Goal: Task Accomplishment & Management: Manage account settings

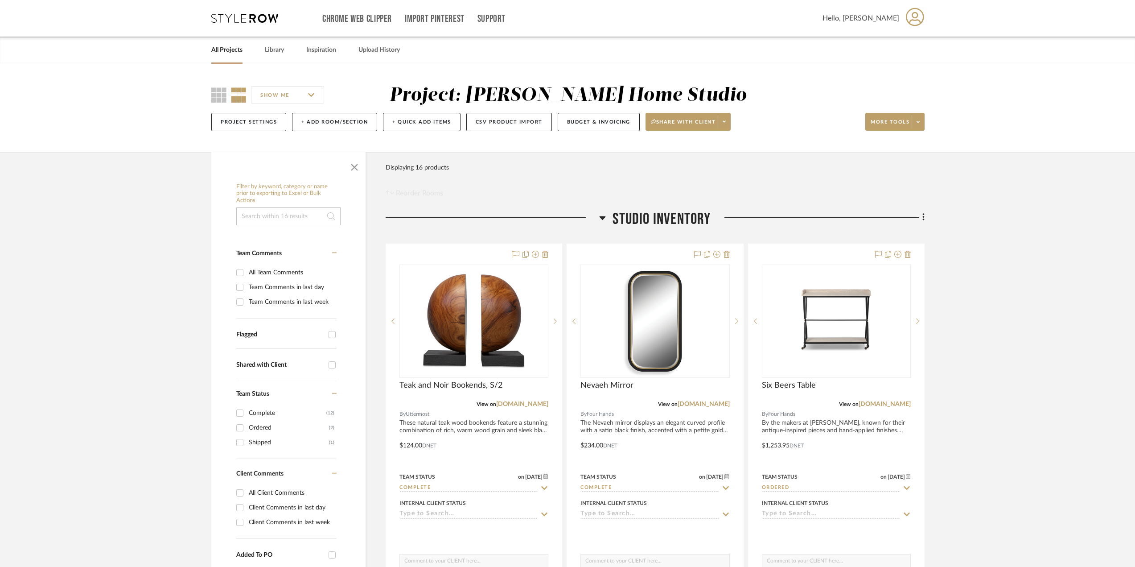
click at [226, 17] on icon at bounding box center [244, 18] width 67 height 9
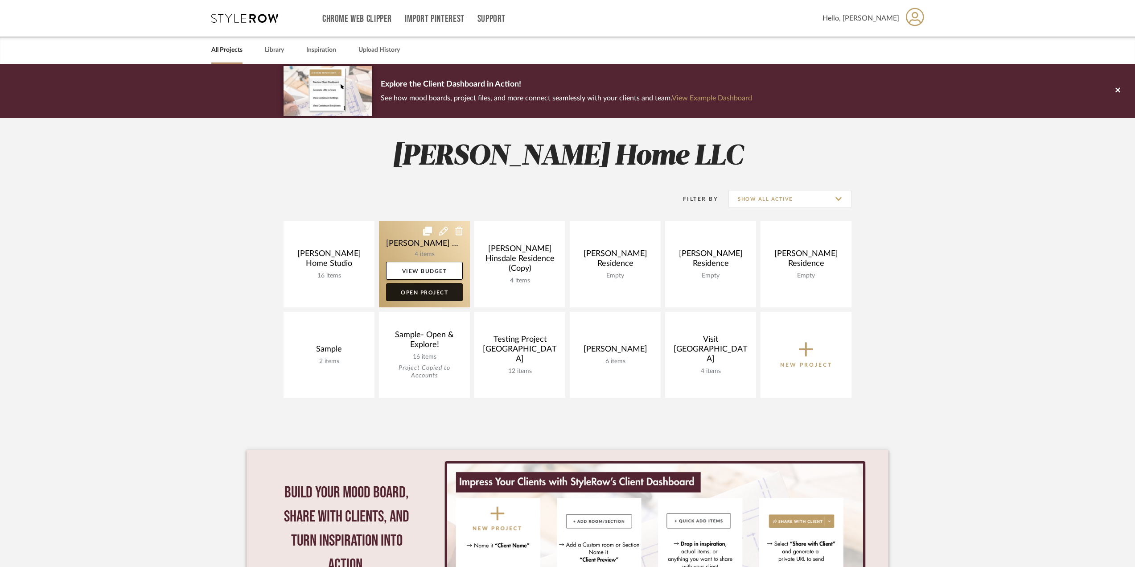
click at [400, 288] on link "Open Project" at bounding box center [424, 292] width 77 height 18
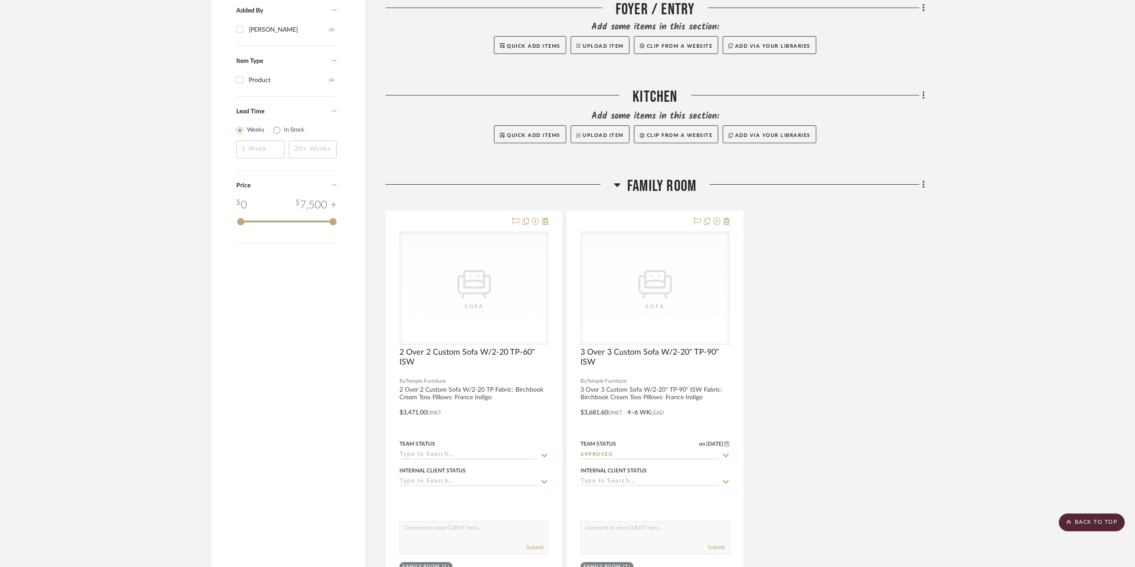
scroll to position [802, 0]
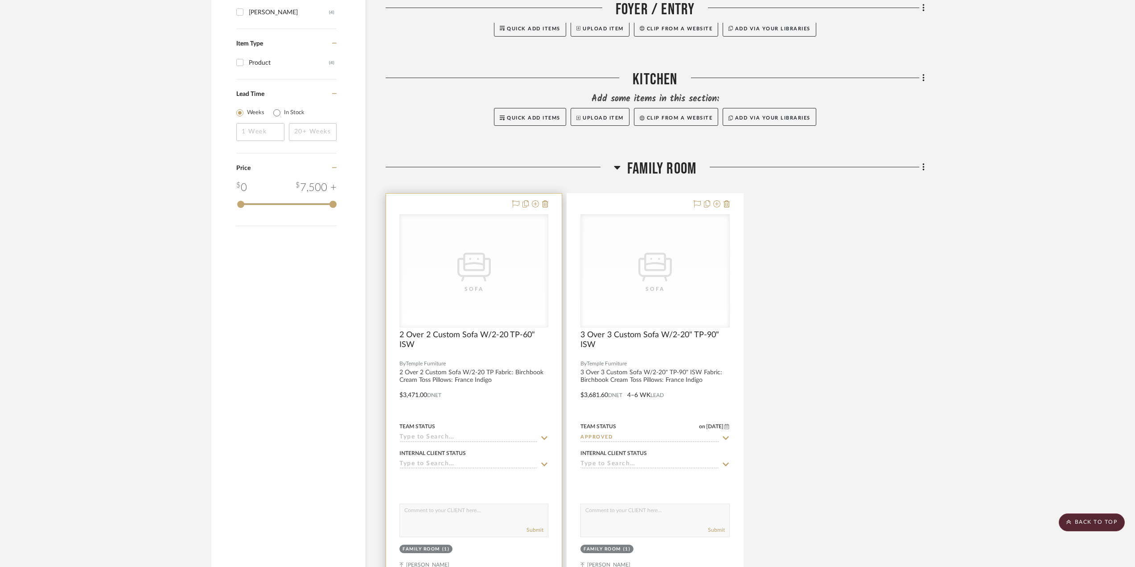
click at [477, 422] on div "Team Status" at bounding box center [473, 426] width 149 height 8
click at [484, 449] on div "Internal Client Status" at bounding box center [473, 453] width 149 height 8
click at [544, 434] on icon at bounding box center [544, 437] width 8 height 7
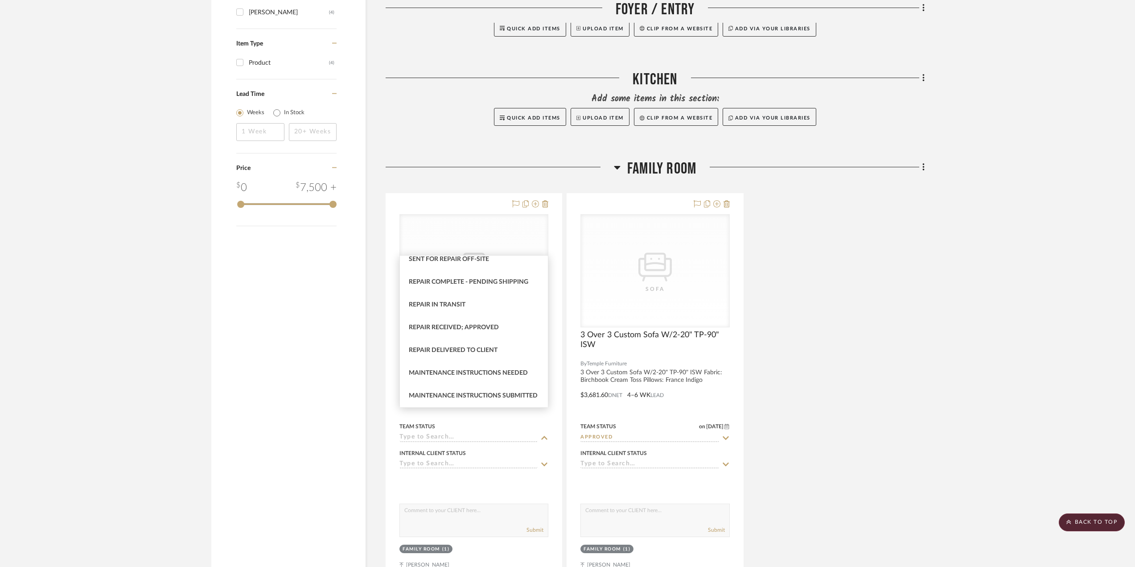
scroll to position [1741, 0]
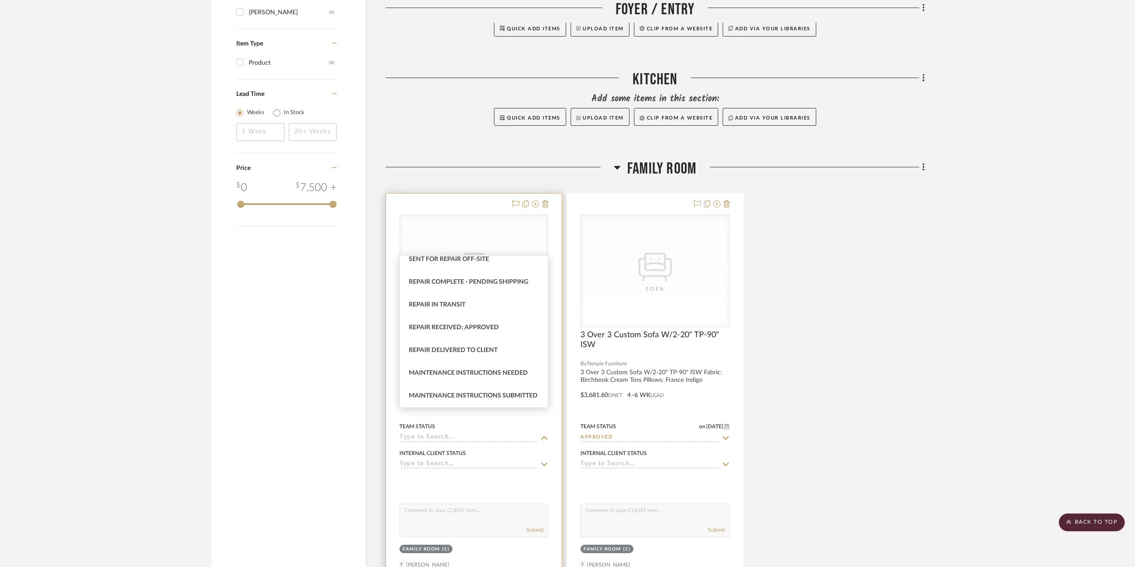
click at [492, 473] on div at bounding box center [473, 482] width 149 height 18
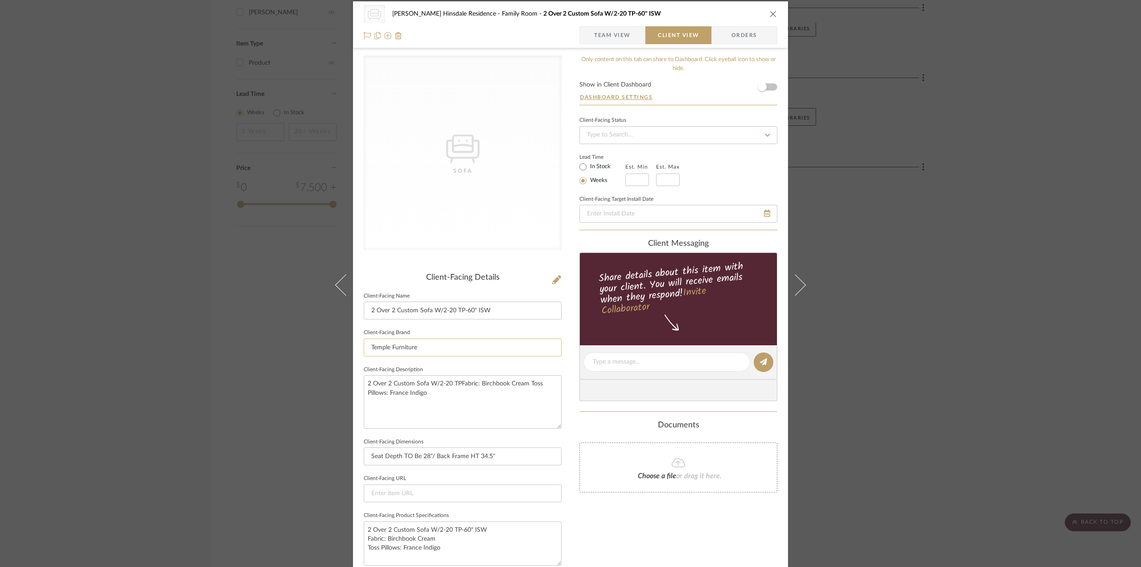
scroll to position [0, 0]
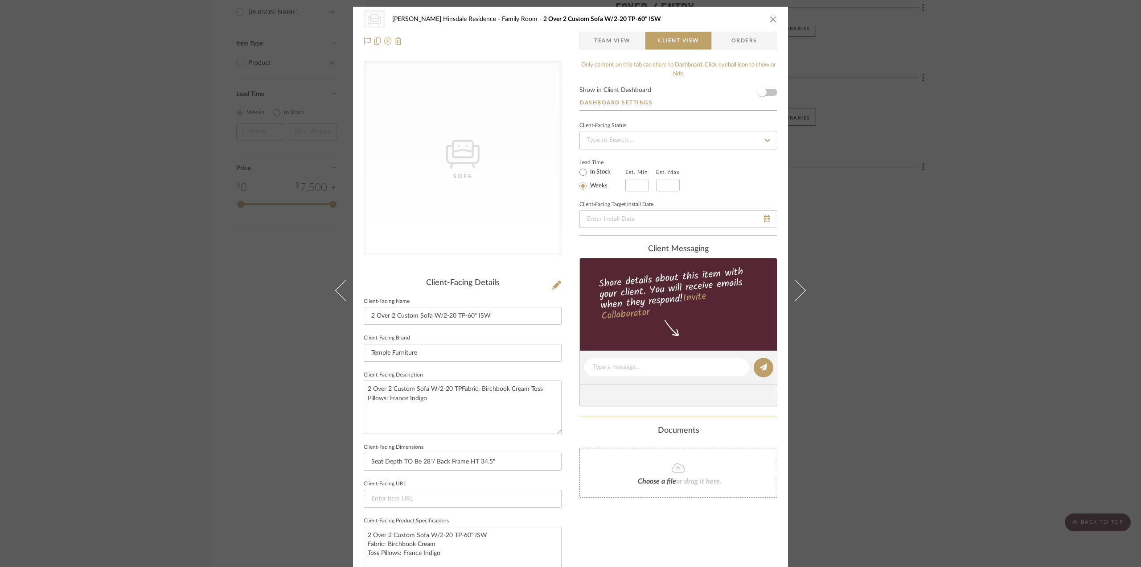
click at [771, 12] on div "CategoryIconSeating Created with Sketch. Sofa [PERSON_NAME] Hinsdale Residence …" at bounding box center [571, 19] width 414 height 18
click at [771, 15] on div "CategoryIconSeating Created with Sketch. Sofa [PERSON_NAME] Hinsdale Residence …" at bounding box center [571, 19] width 414 height 18
click at [770, 22] on icon "close" at bounding box center [773, 19] width 7 height 7
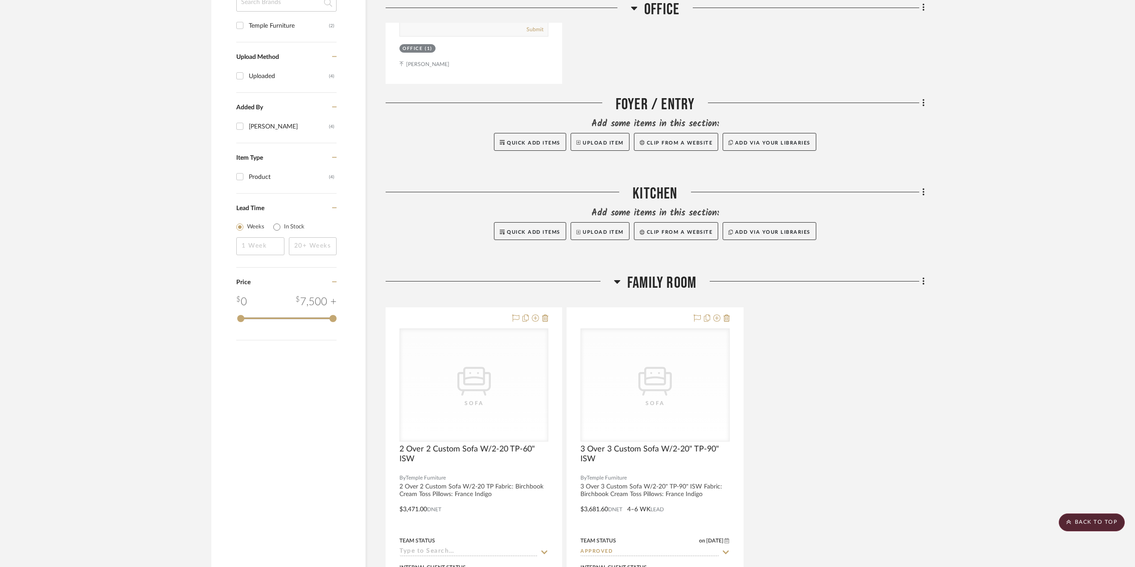
scroll to position [669, 0]
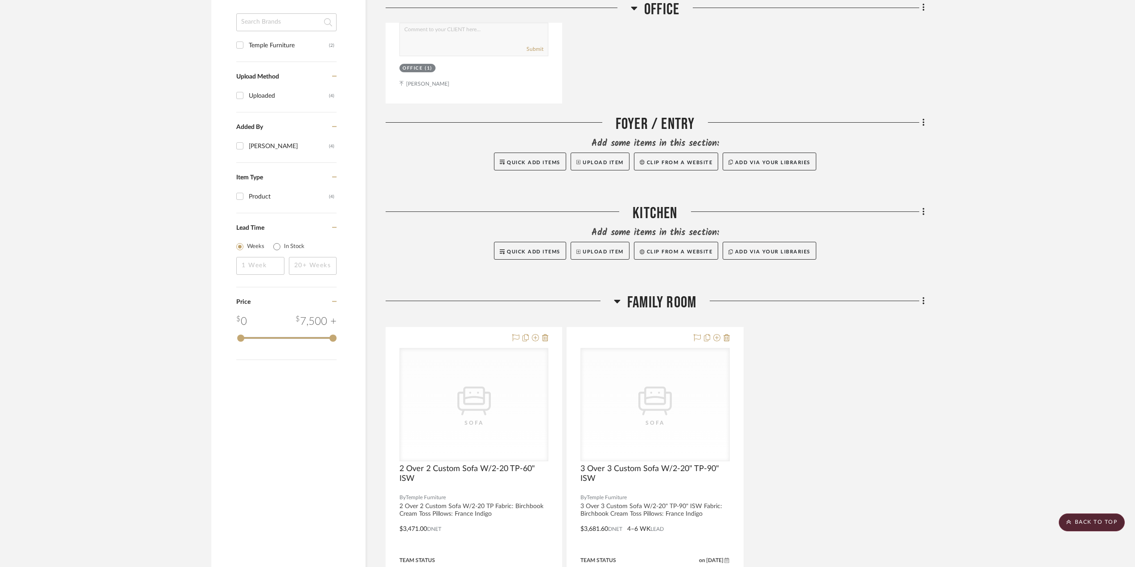
click at [928, 276] on div "Filter by keyword, category or name prior to exporting to Excel or Bulk Actions…" at bounding box center [567, 575] width 739 height 2086
click at [926, 277] on div "Filter by keyword, category or name prior to exporting to Excel or Bulk Actions…" at bounding box center [567, 575] width 739 height 2086
click at [922, 294] on fa-icon at bounding box center [922, 301] width 6 height 15
click at [960, 371] on div at bounding box center [567, 283] width 1135 height 567
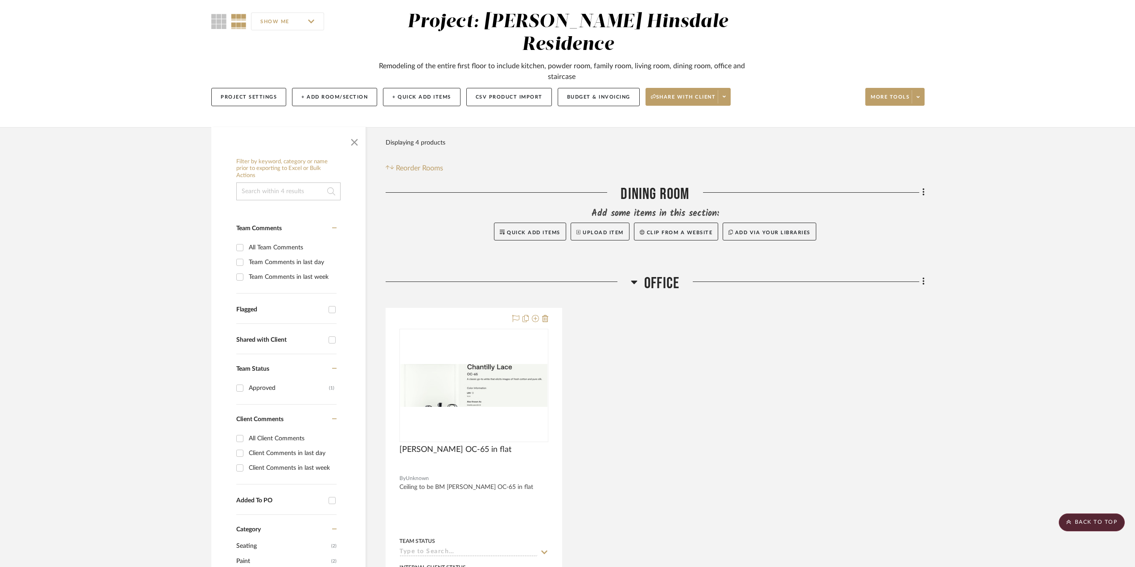
scroll to position [0, 0]
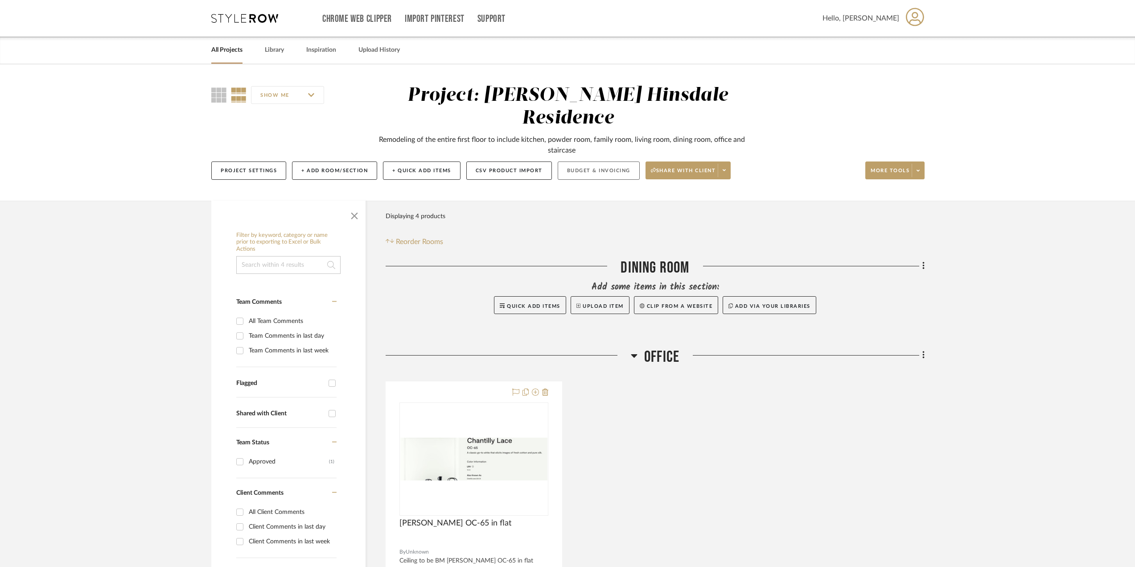
click at [599, 161] on button "Budget & Invoicing" at bounding box center [599, 170] width 82 height 18
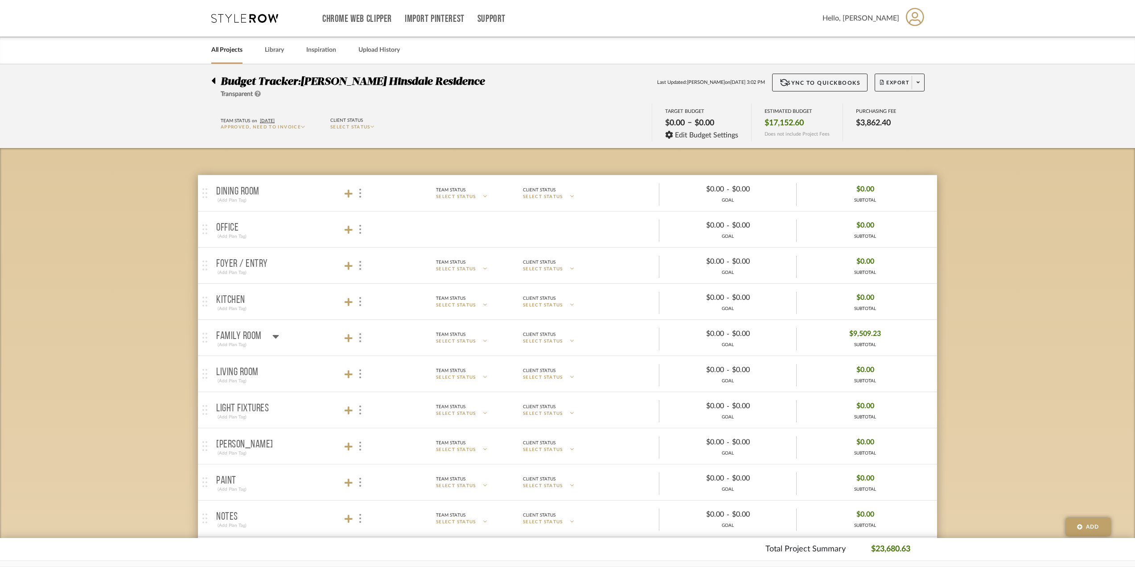
click at [723, 352] on mat-expansion-panel-header "Family Room (Add Plan Tag) Team Status SELECT STATUS Client Status SELECT STATU…" at bounding box center [567, 338] width 739 height 36
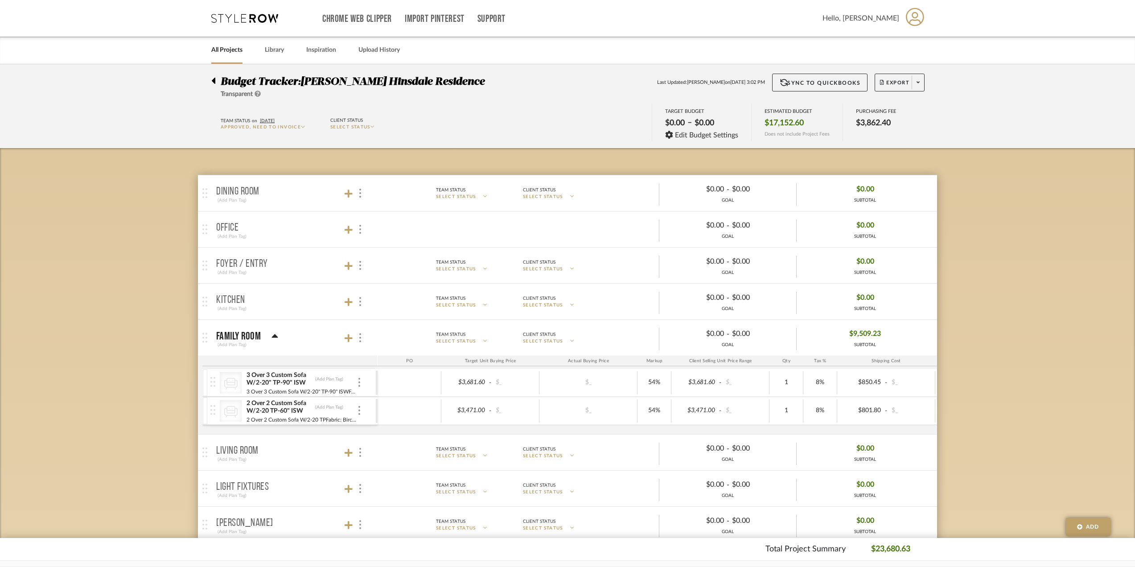
click at [360, 329] on mat-panel-title "Family Room (Add Plan Tag)" at bounding box center [294, 338] width 157 height 22
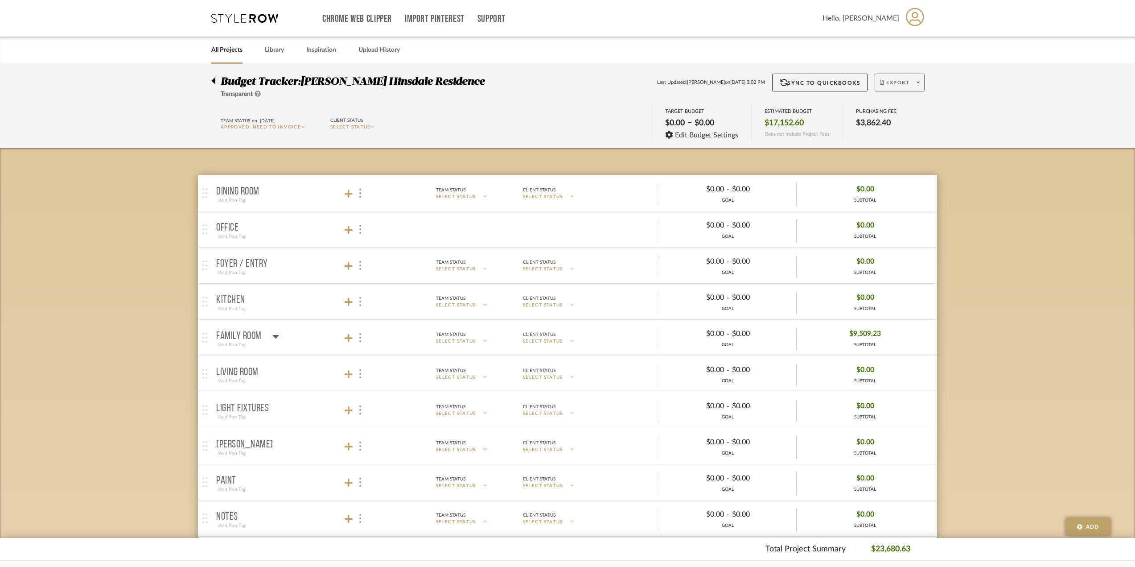
click at [919, 83] on icon at bounding box center [918, 82] width 3 height 5
click at [302, 124] on div at bounding box center [567, 283] width 1135 height 567
click at [303, 128] on icon at bounding box center [303, 126] width 4 height 4
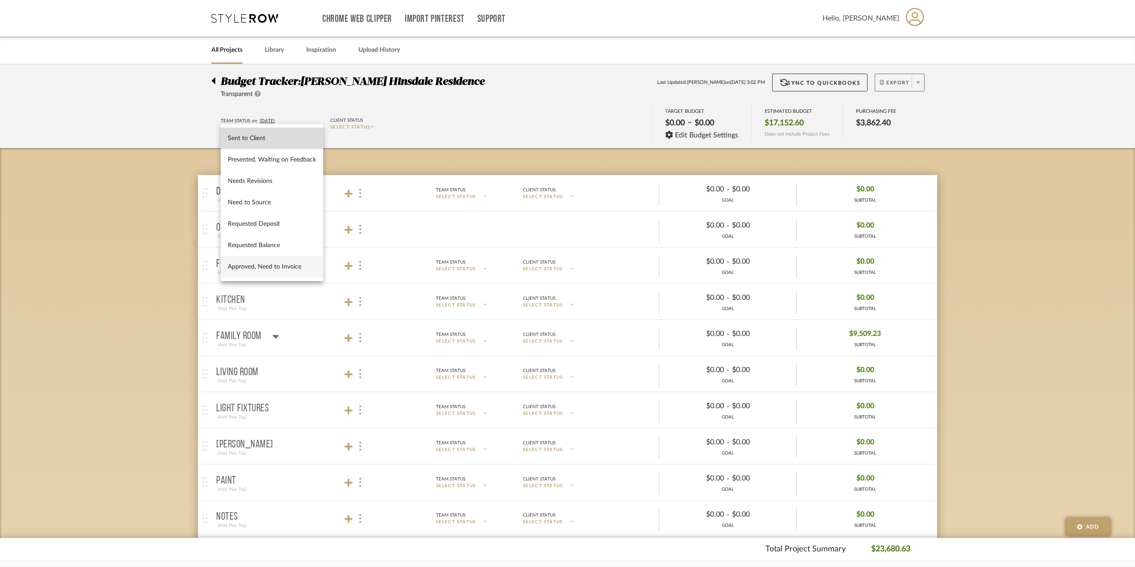
click at [303, 135] on span "Sent to Client" at bounding box center [272, 139] width 88 height 8
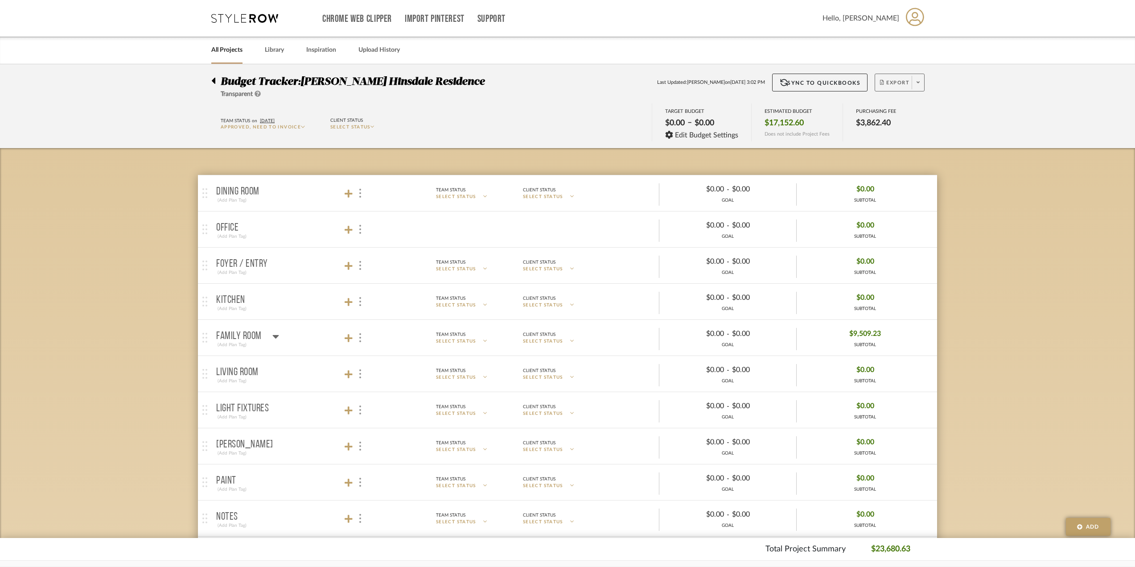
type input "[DATE]"
click at [371, 124] on p "SELECT STATUS" at bounding box center [377, 127] width 94 height 7
click at [355, 231] on button "Paid In Full" at bounding box center [371, 223] width 82 height 21
click at [403, 150] on div "Dining Room (Add Plan Tag) Team Status SELECT STATUS Client Status SELECT STATU…" at bounding box center [567, 529] width 739 height 762
click at [911, 79] on button "Export" at bounding box center [900, 83] width 50 height 18
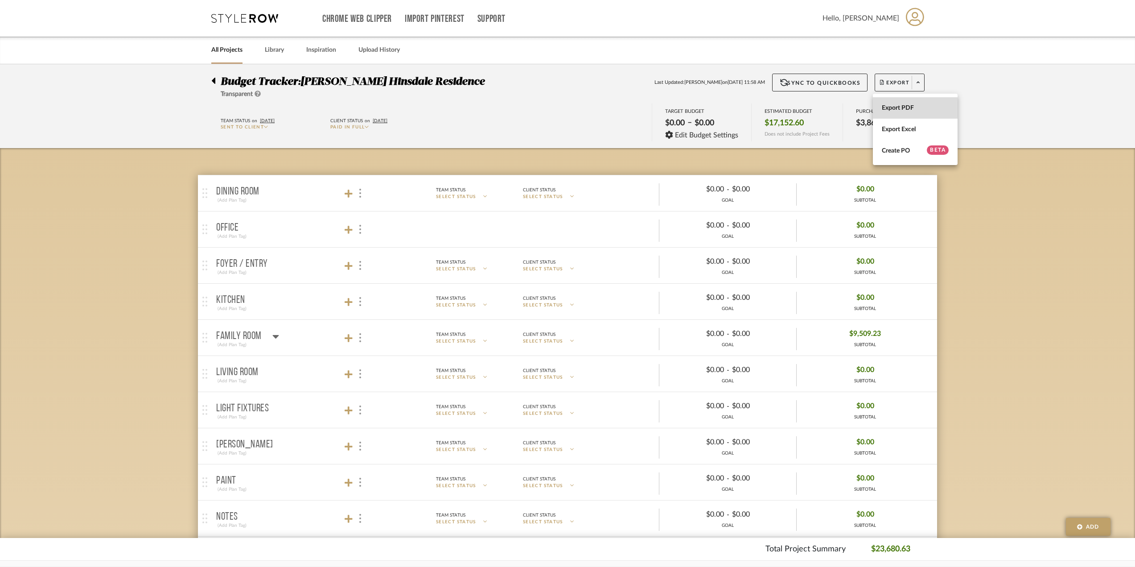
click at [926, 111] on span "Export PDF" at bounding box center [915, 108] width 67 height 8
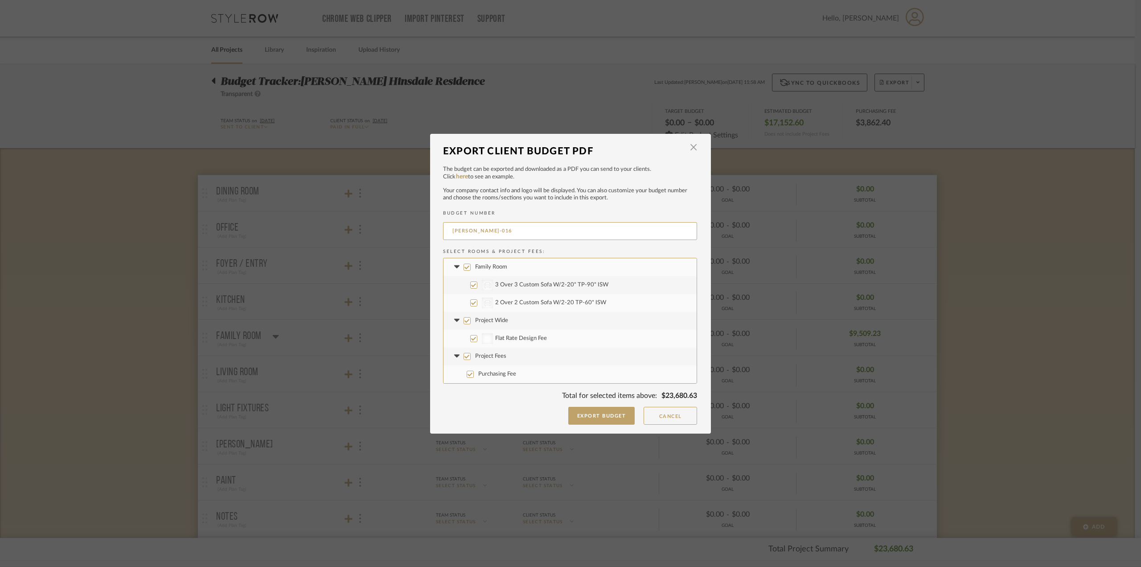
click at [471, 318] on label "Project Wide" at bounding box center [570, 321] width 253 height 18
click at [471, 318] on input "Project Wide" at bounding box center [467, 320] width 7 height 7
checkbox input "false"
click at [470, 354] on label "Project Fees" at bounding box center [570, 356] width 253 height 18
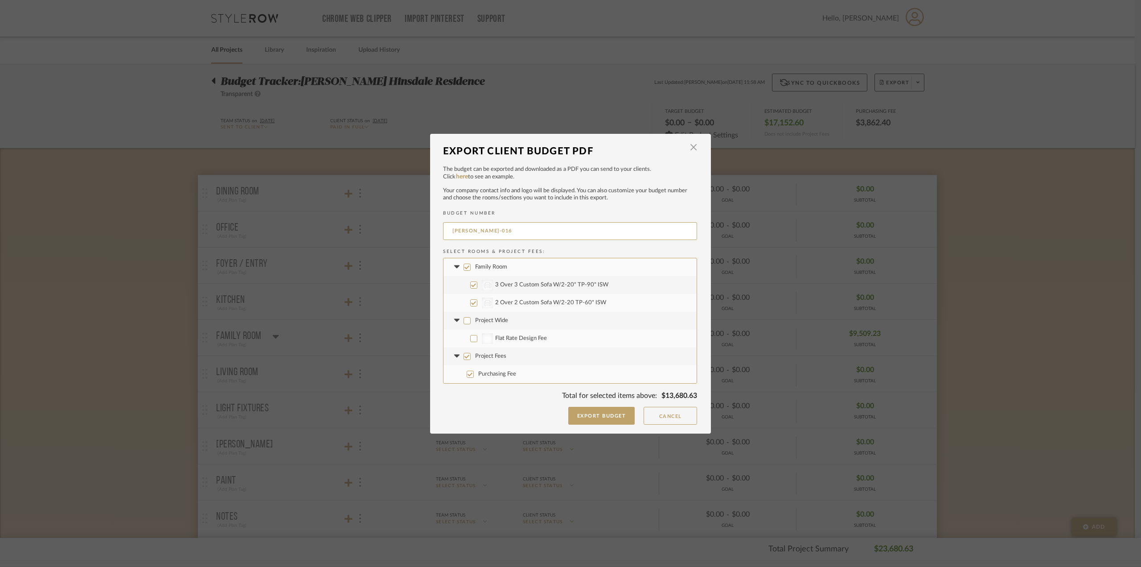
click at [470, 354] on input "Project Fees" at bounding box center [467, 356] width 7 height 7
checkbox input "false"
click at [587, 419] on button "Export Budget" at bounding box center [601, 416] width 67 height 18
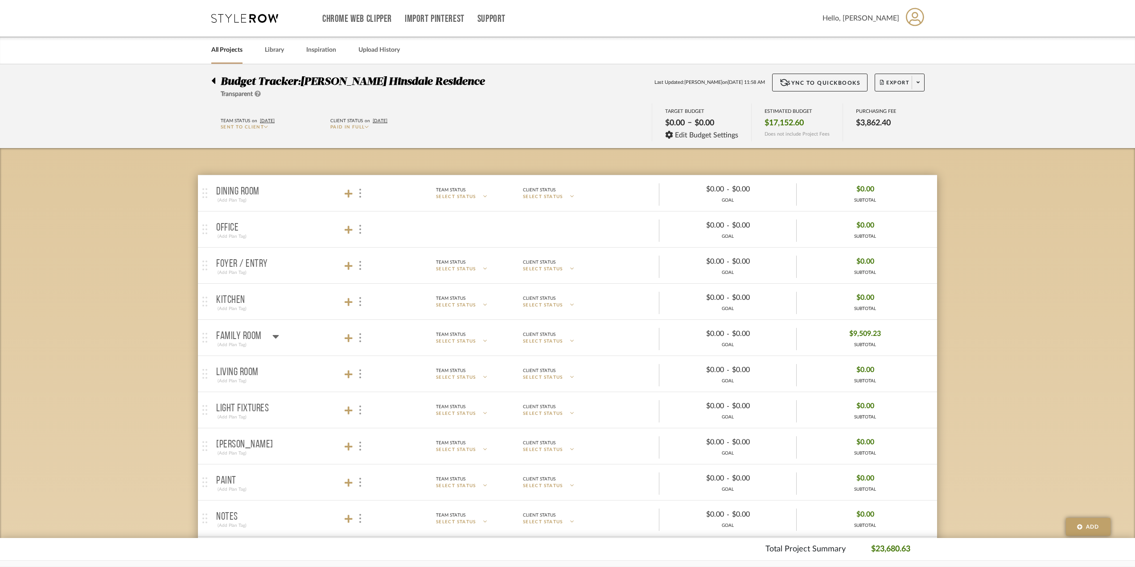
click at [261, 91] on icon at bounding box center [258, 94] width 6 height 6
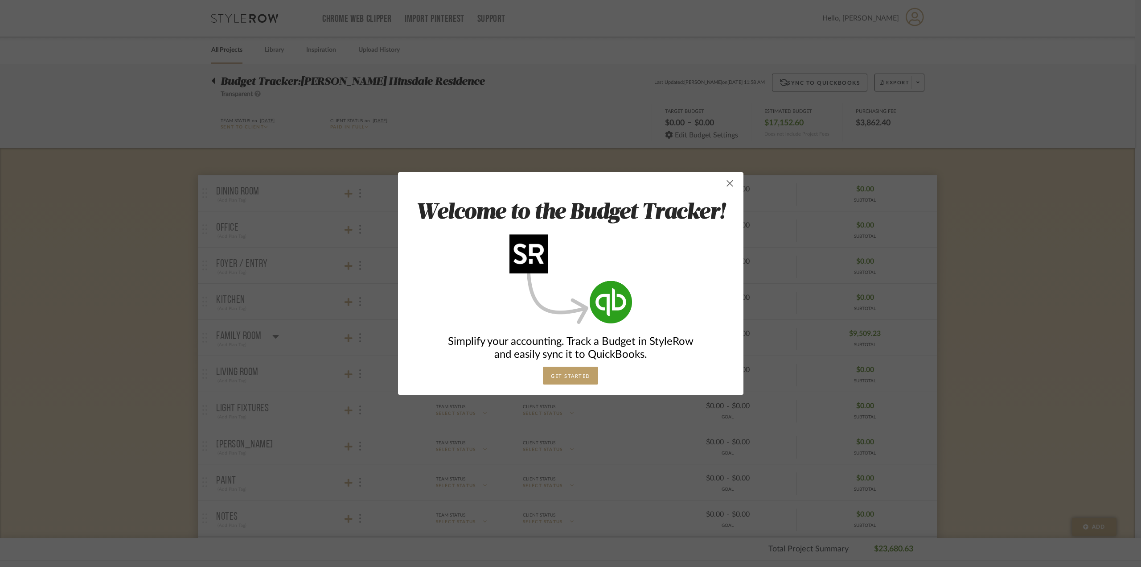
click at [724, 183] on span "button" at bounding box center [730, 183] width 18 height 18
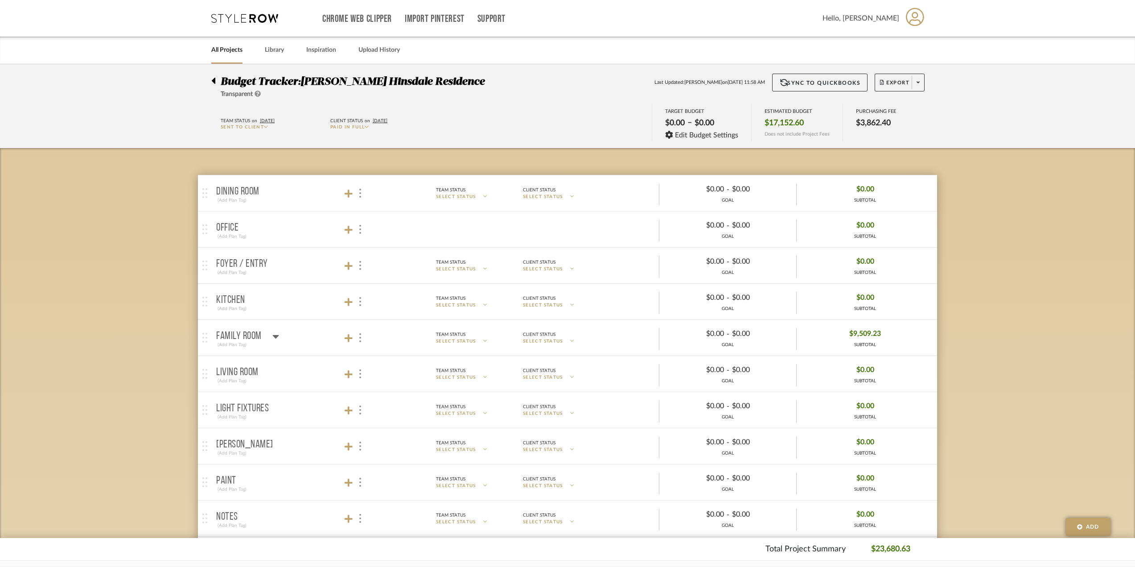
click at [775, 115] on div "ESTIMATED BUDGET $17,152.60 Does not include Project Fees" at bounding box center [796, 122] width 91 height 38
click at [783, 122] on span "$17,152.60" at bounding box center [784, 123] width 39 height 10
drag, startPoint x: 755, startPoint y: 123, endPoint x: 908, endPoint y: 111, distance: 153.0
click at [908, 111] on div "TARGET BUDGET $0.00 – $0.00 Edit Budget Settings ESTIMATED BUDGET $17,152.60 Do…" at bounding box center [781, 123] width 258 height 40
click at [994, 148] on budget-dashboard "Team Status on [DATE] Sent to Client Client Status on [DATE] Paid In Full TARGE…" at bounding box center [568, 123] width 1104 height 49
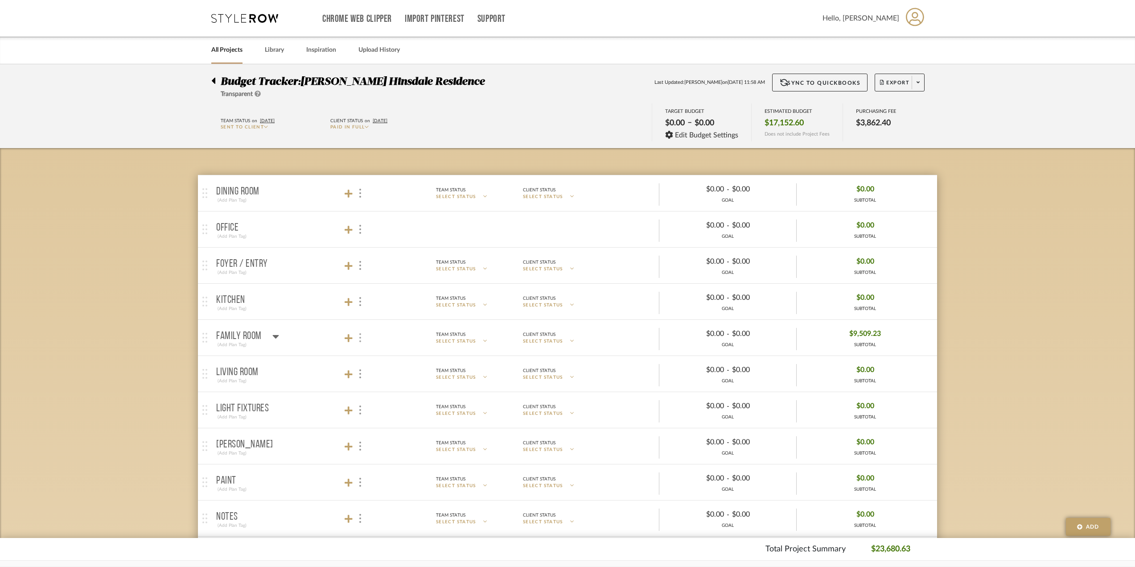
click at [360, 336] on img at bounding box center [360, 337] width 2 height 9
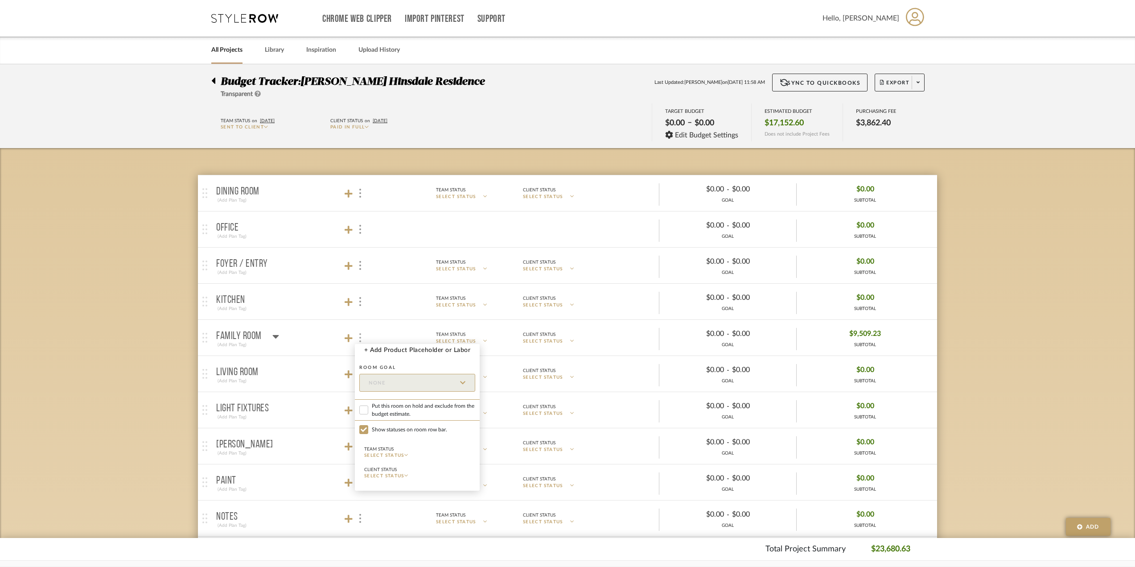
click at [360, 336] on div at bounding box center [567, 283] width 1135 height 567
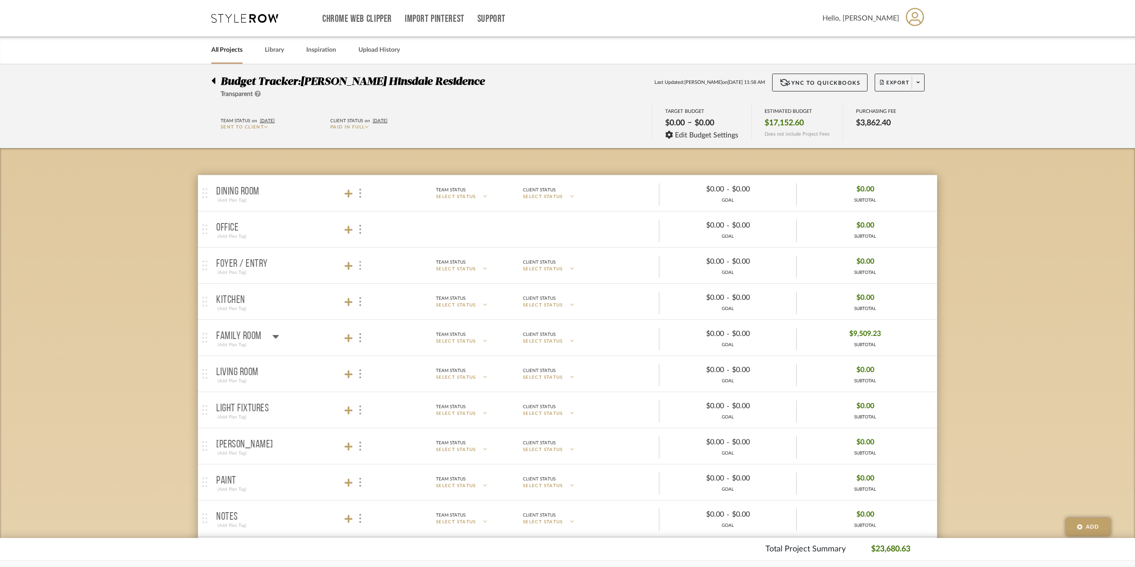
click at [363, 263] on div at bounding box center [359, 265] width 9 height 12
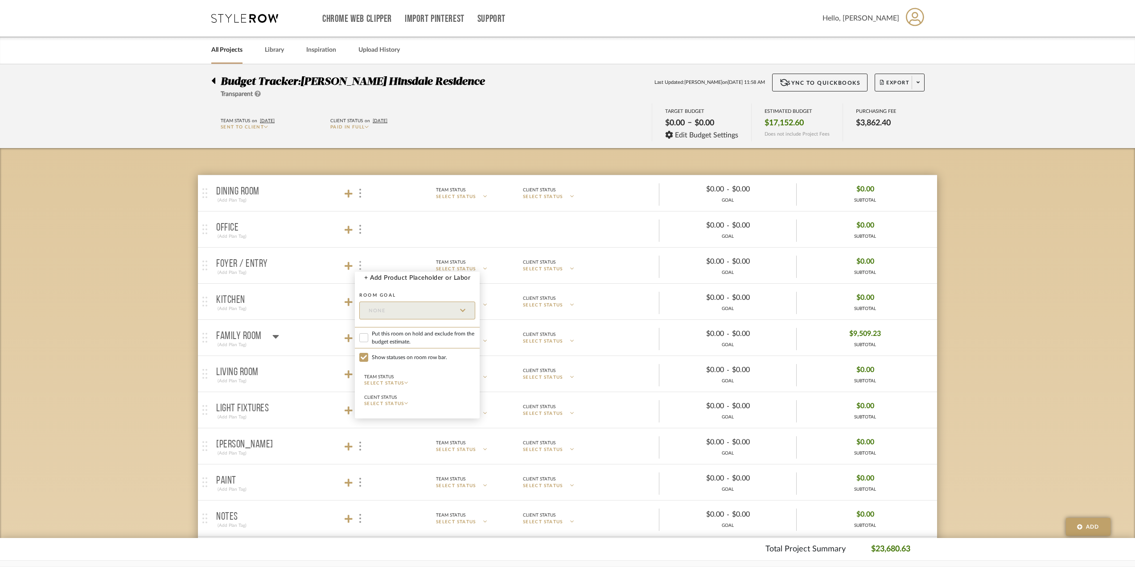
click at [362, 263] on div at bounding box center [567, 283] width 1135 height 567
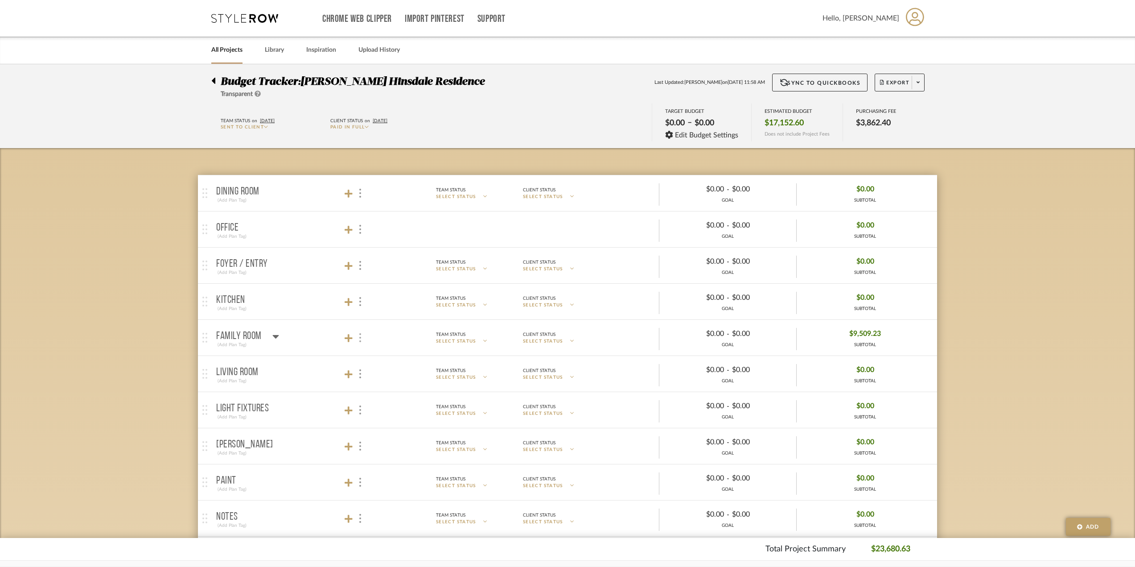
click at [356, 334] on div at bounding box center [359, 338] width 9 height 12
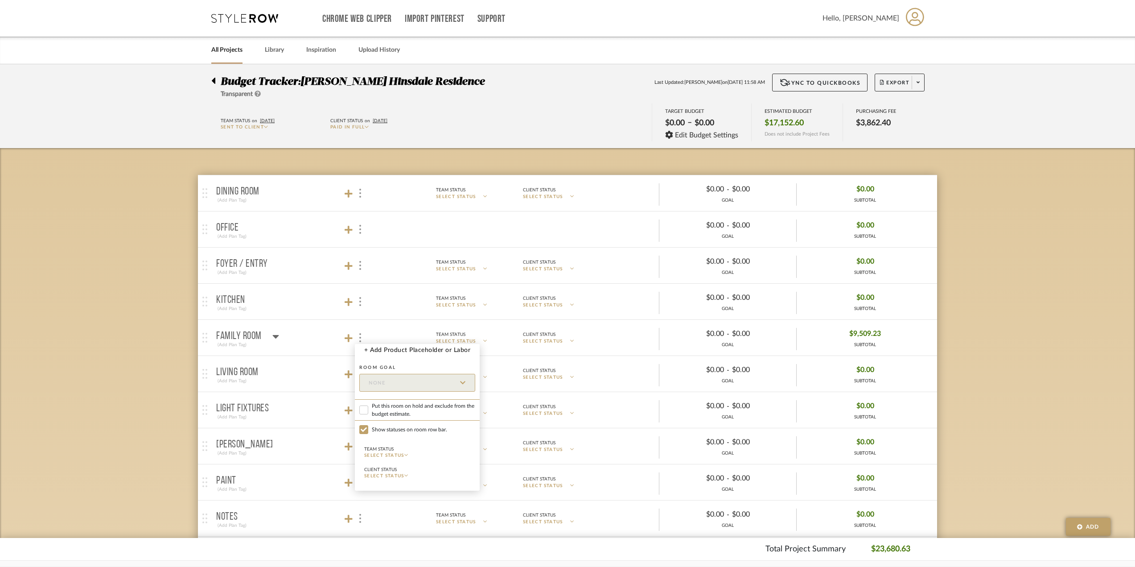
click at [408, 453] on icon at bounding box center [406, 455] width 4 height 4
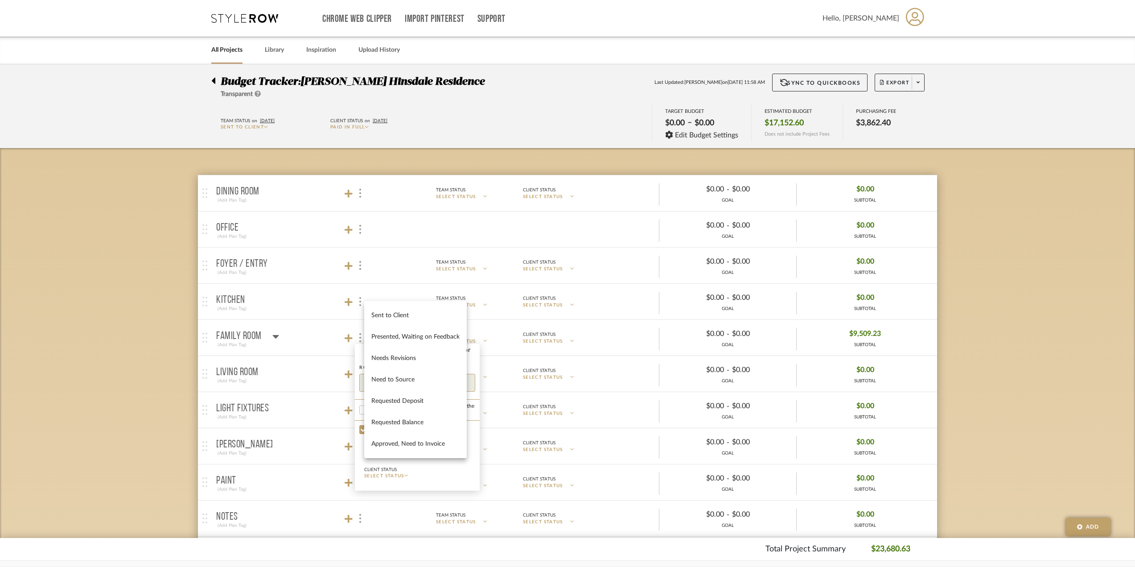
click at [423, 467] on div at bounding box center [567, 283] width 1135 height 567
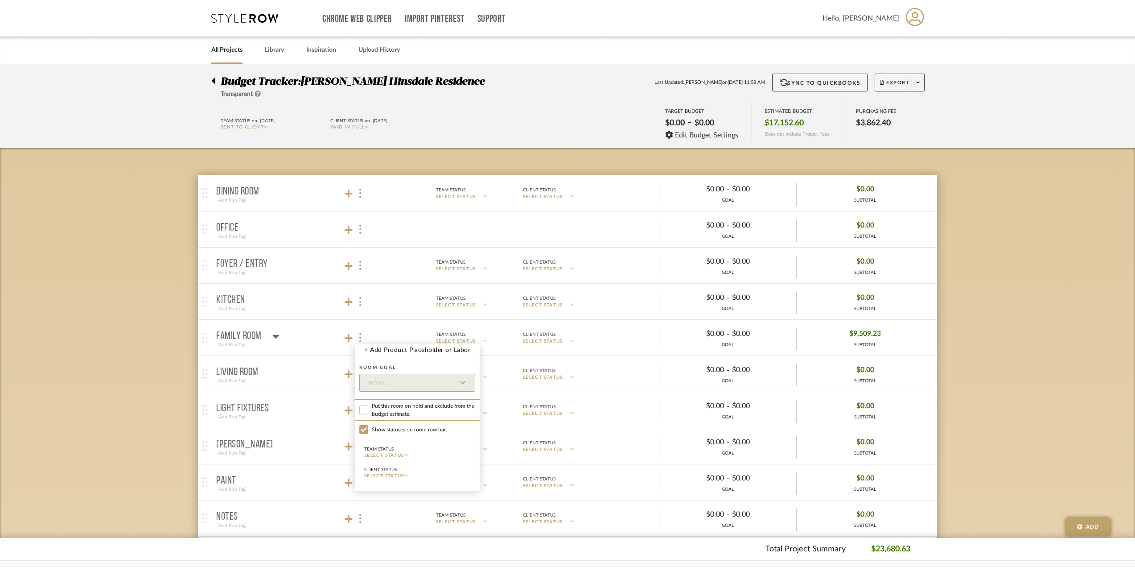
click at [362, 334] on div at bounding box center [567, 283] width 1135 height 567
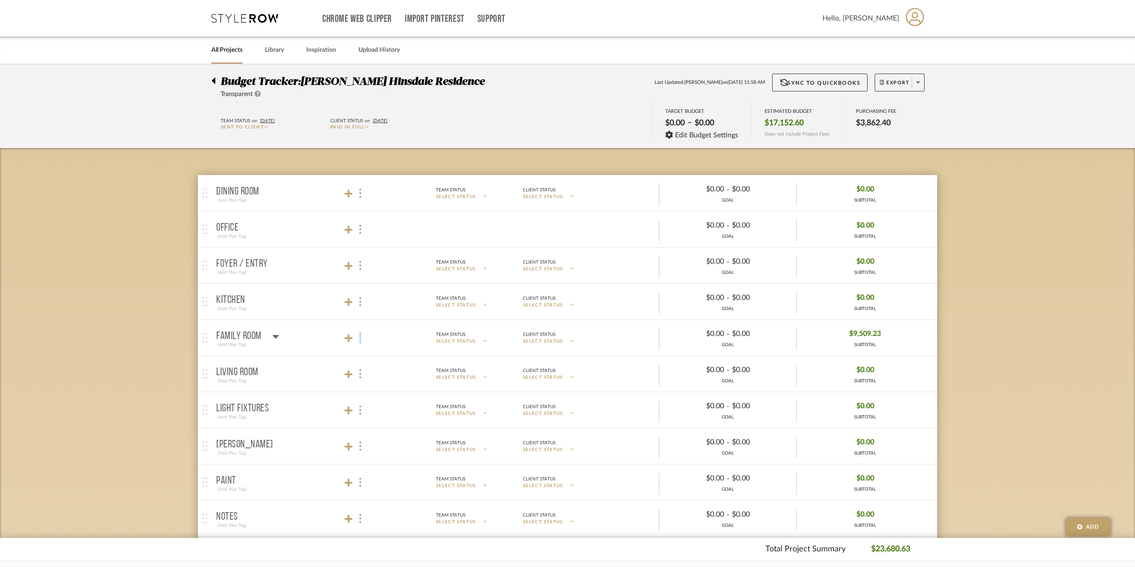
click at [362, 335] on div at bounding box center [359, 338] width 9 height 12
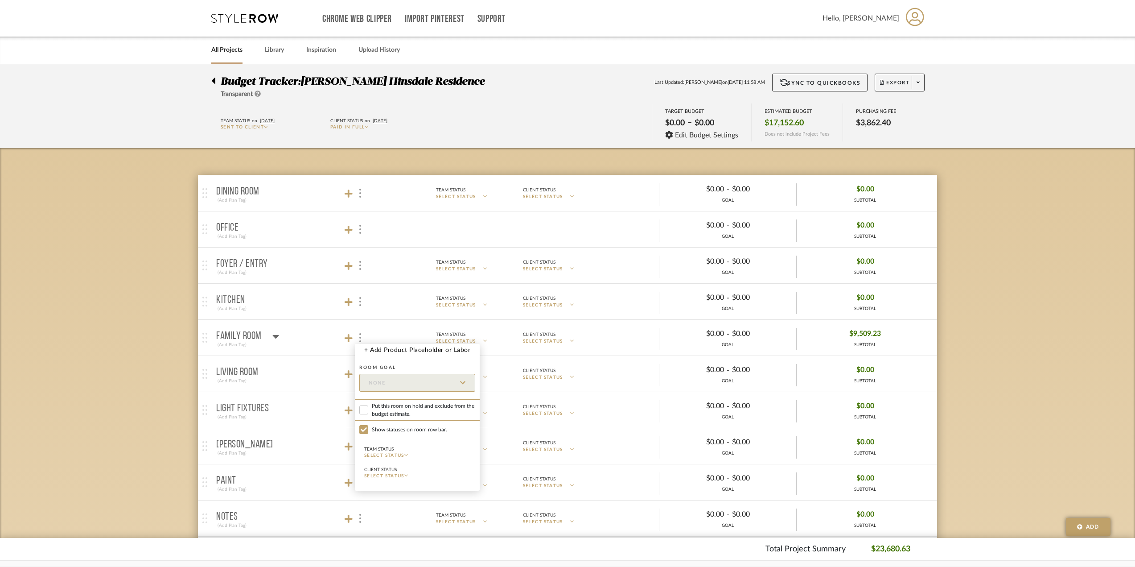
click at [404, 475] on span "SELECT STATUS" at bounding box center [384, 475] width 40 height 4
click at [407, 475] on div "Not approved, reduce Not approved, re-source Approved Paid Deposit Paid In Full…" at bounding box center [405, 411] width 82 height 136
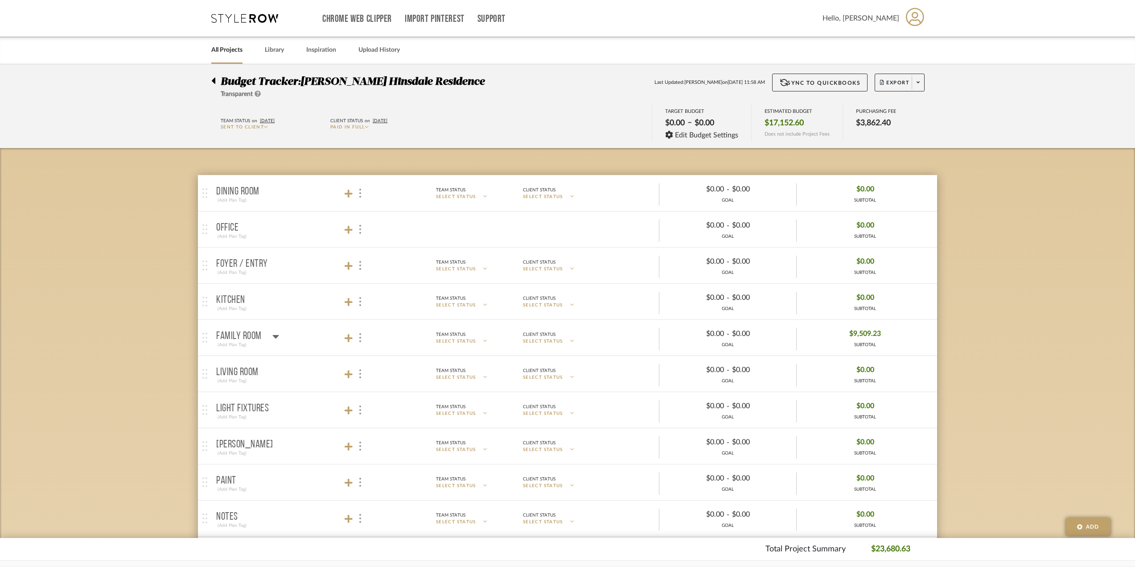
click at [358, 346] on mat-panel-title "Family Room (Add Plan Tag)" at bounding box center [294, 338] width 157 height 22
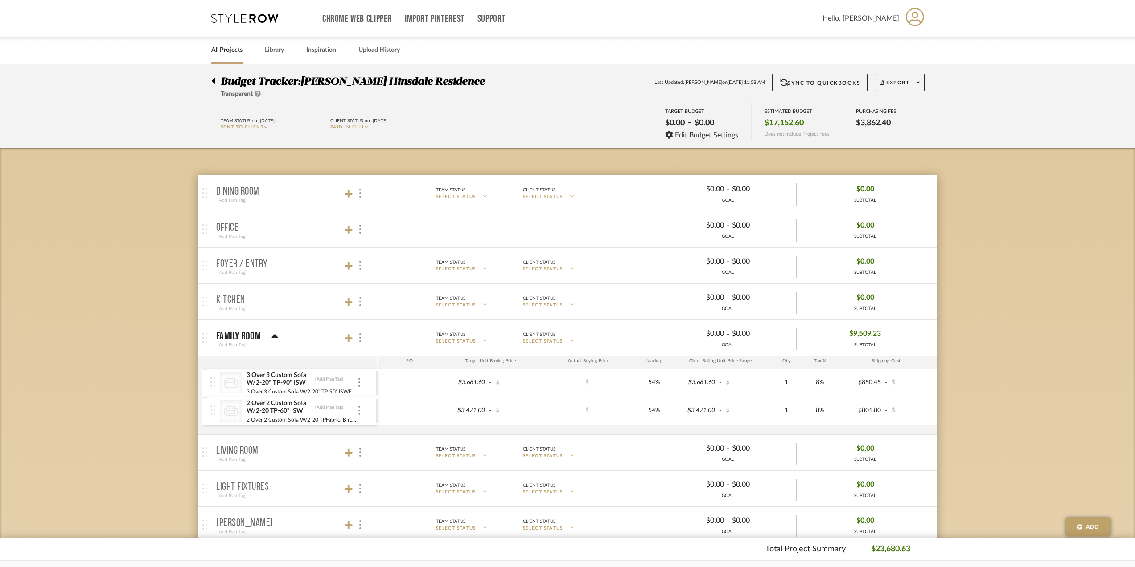
click at [361, 344] on mat-panel-title "Family Room (Add Plan Tag)" at bounding box center [294, 338] width 157 height 22
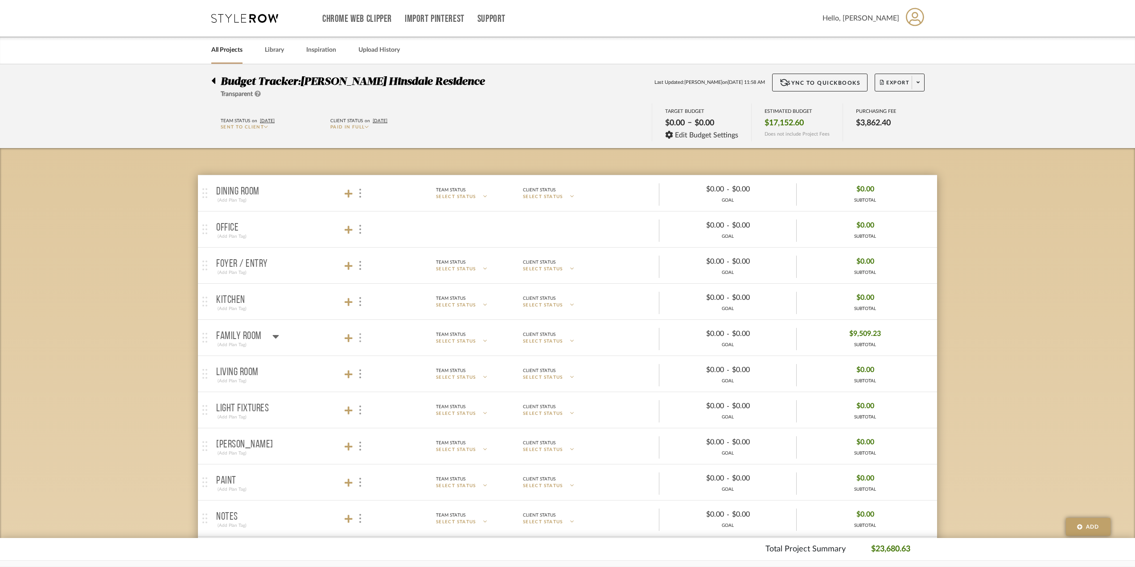
click at [360, 332] on div at bounding box center [359, 338] width 9 height 12
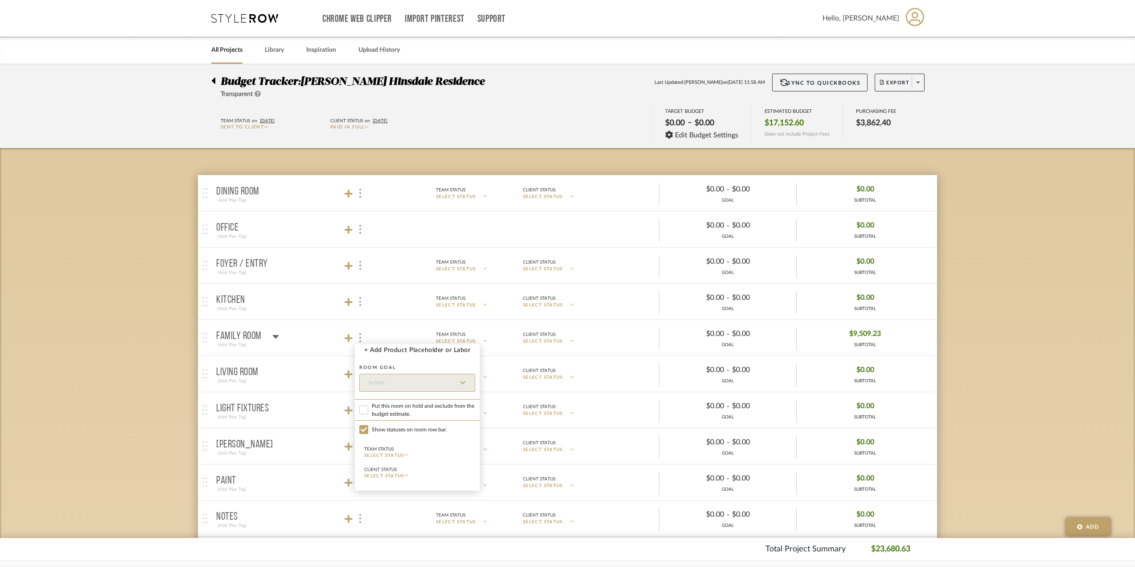
click at [403, 474] on span "SELECT STATUS" at bounding box center [384, 475] width 40 height 4
click at [408, 448] on button "Paid In Full" at bounding box center [405, 442] width 82 height 21
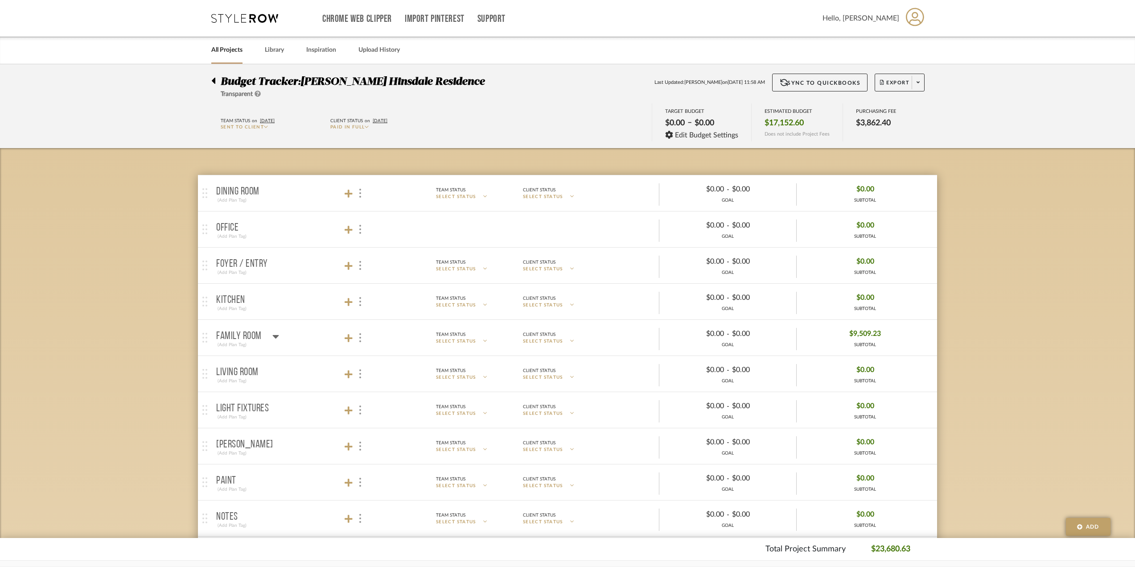
checkbox input "false"
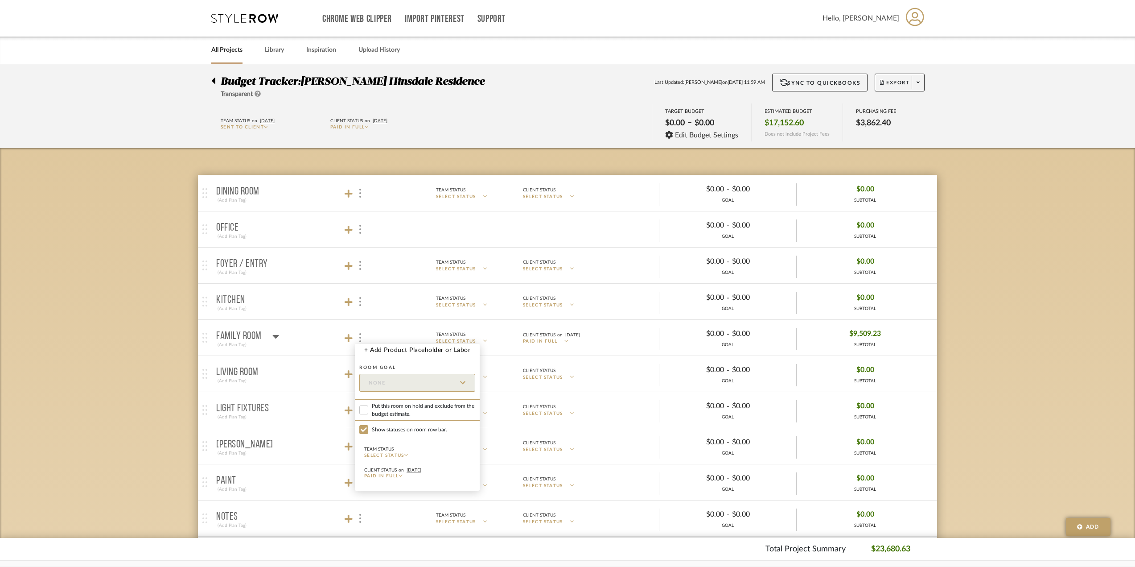
click at [631, 351] on div at bounding box center [567, 283] width 1135 height 567
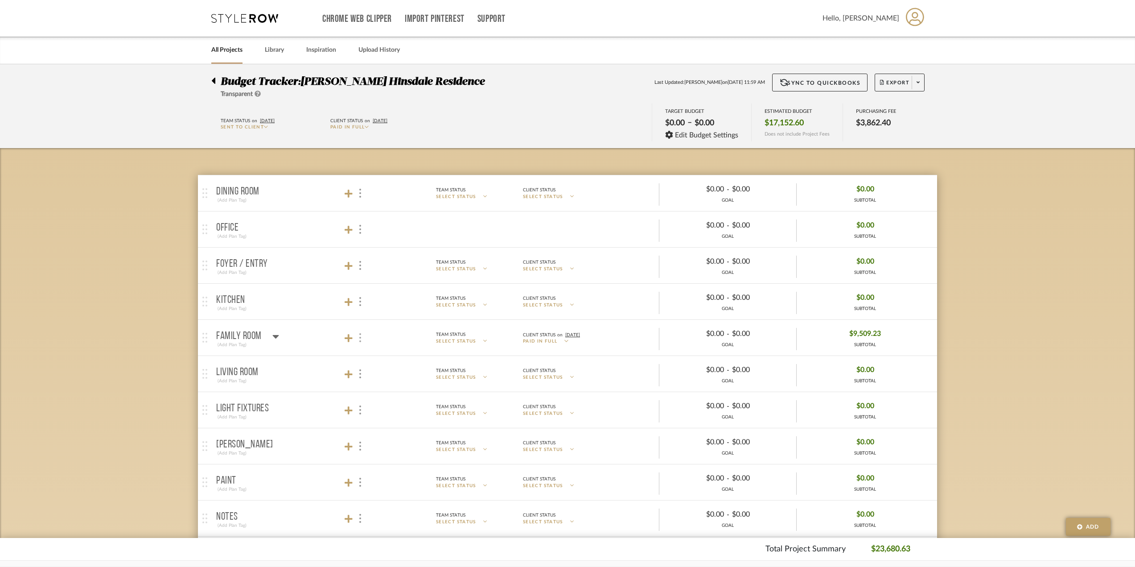
click at [357, 332] on div at bounding box center [359, 338] width 9 height 12
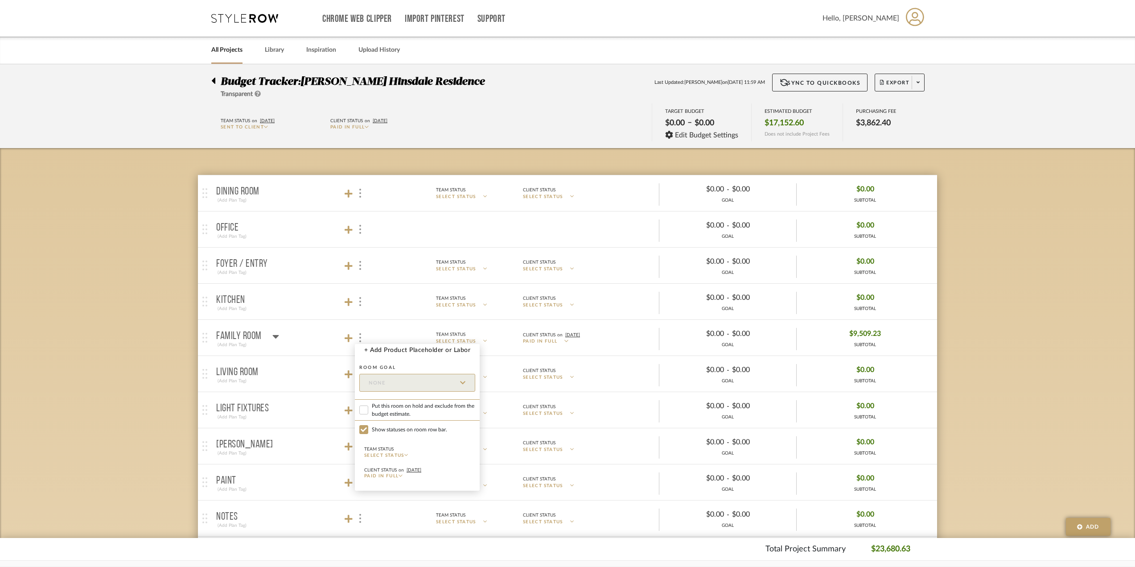
click at [907, 82] on div at bounding box center [567, 283] width 1135 height 567
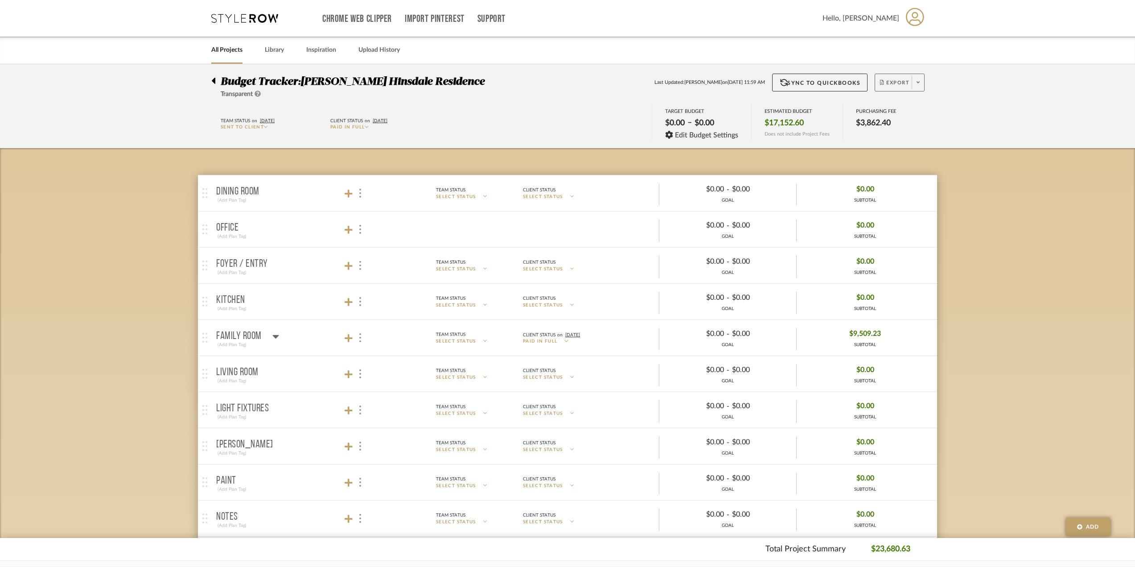
click at [904, 78] on button "Export" at bounding box center [900, 83] width 50 height 18
click at [904, 95] on div "Export PDF Export Excel Create PO BETA" at bounding box center [915, 129] width 85 height 71
click at [907, 106] on div "PURCHASING FEE $3,862.40" at bounding box center [876, 122] width 66 height 38
click at [898, 85] on span "Export" at bounding box center [894, 85] width 29 height 13
click at [903, 101] on button "Export PDF" at bounding box center [915, 107] width 85 height 21
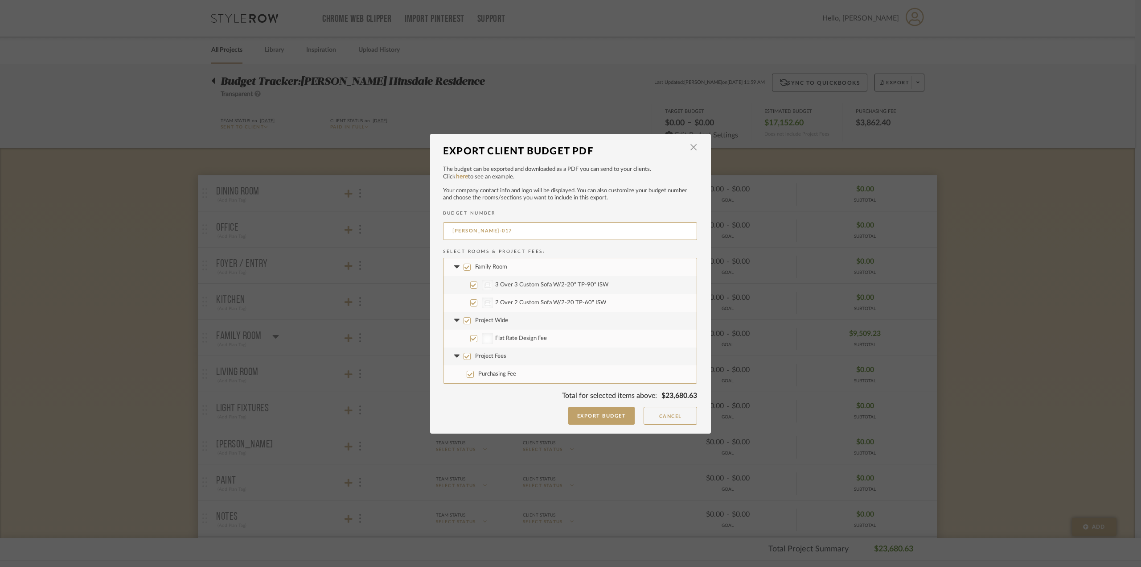
click at [470, 354] on label "Project Fees" at bounding box center [570, 356] width 253 height 18
click at [470, 354] on input "Project Fees" at bounding box center [467, 356] width 7 height 7
checkbox input "false"
click at [469, 331] on label "Flat Rate Design Fee" at bounding box center [570, 338] width 253 height 18
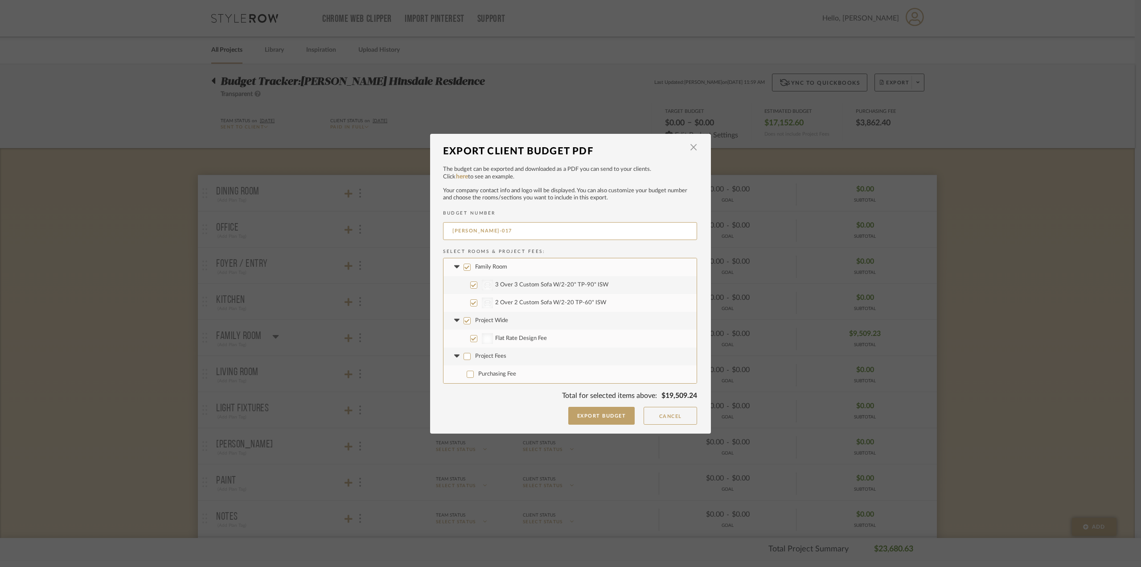
click at [470, 335] on input "Flat Rate Design Fee" at bounding box center [473, 338] width 7 height 7
checkbox input "false"
click at [593, 416] on button "Export Budget" at bounding box center [601, 416] width 67 height 18
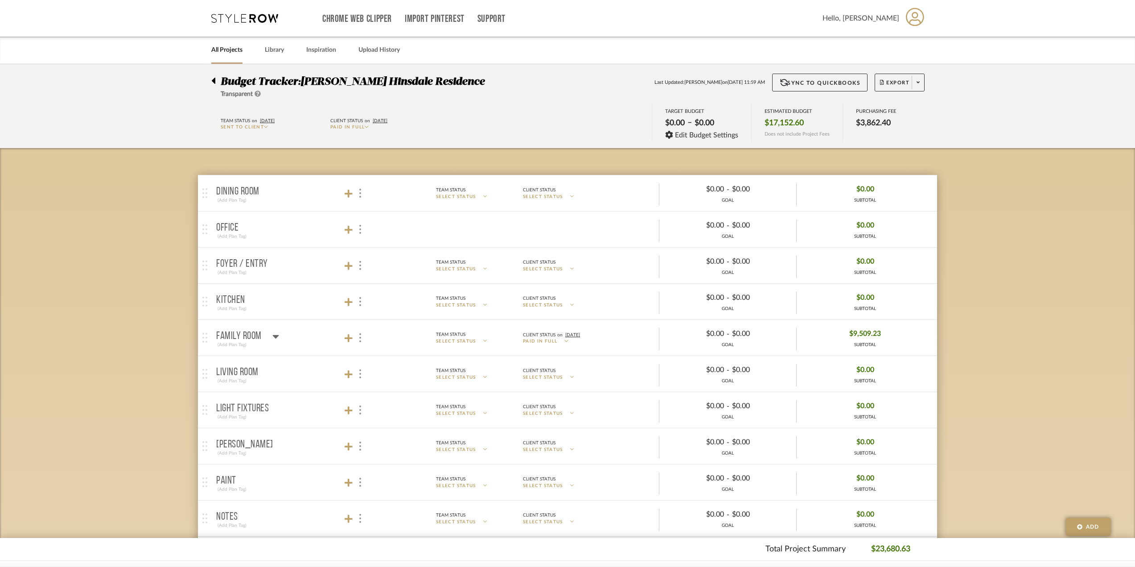
click at [567, 346] on mat-panel-description "Team Status SELECT STATUS Client Status on [DATE] Paid In Full $0.00 - $0.00 GO…" at bounding box center [653, 337] width 560 height 25
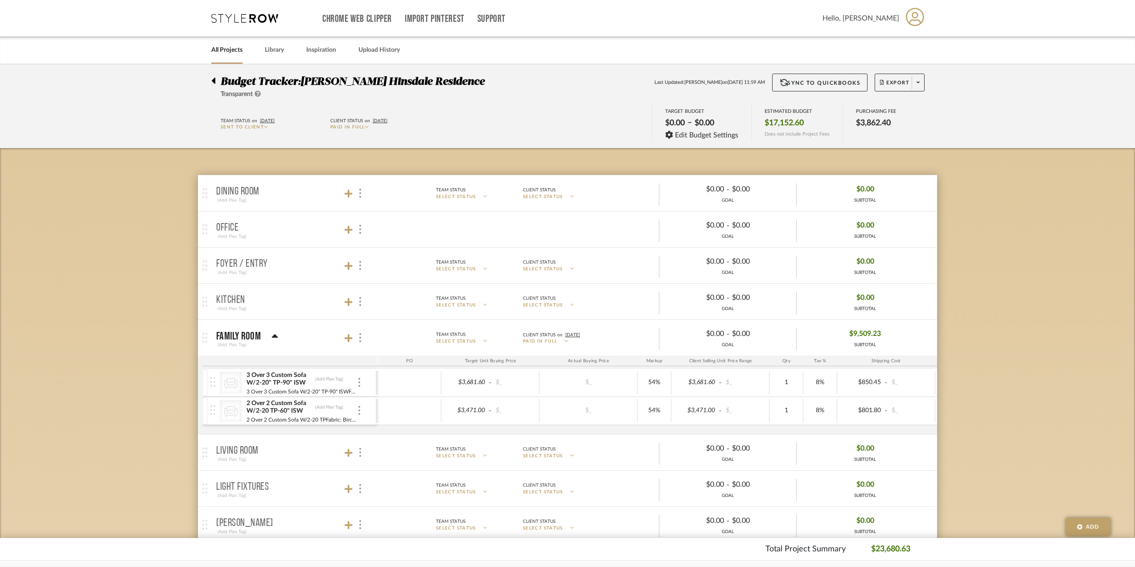
click at [397, 379] on div at bounding box center [410, 382] width 64 height 23
click at [365, 378] on div "CategoryIconSeating Created with Sketch. 3 Over 3 Custom Sofa W/2-20" TP-90" IS…" at bounding box center [292, 383] width 165 height 28
click at [358, 385] on img at bounding box center [359, 382] width 2 height 9
click at [375, 406] on span "Manage Item" at bounding box center [397, 402] width 66 height 8
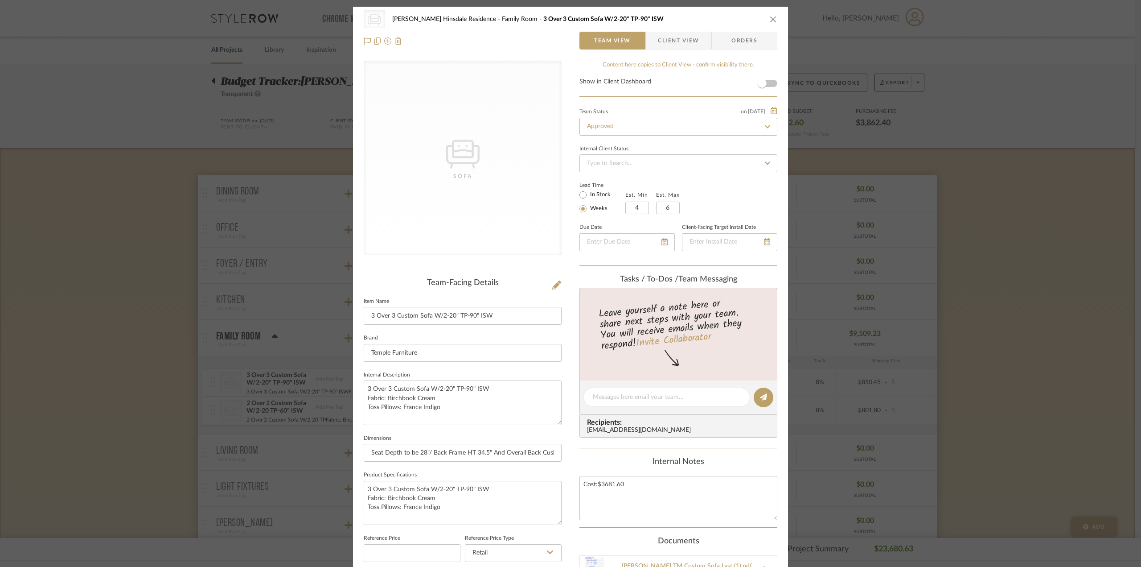
click at [669, 131] on input "Approved" at bounding box center [679, 127] width 198 height 18
click at [662, 38] on span "Client View" at bounding box center [678, 41] width 41 height 18
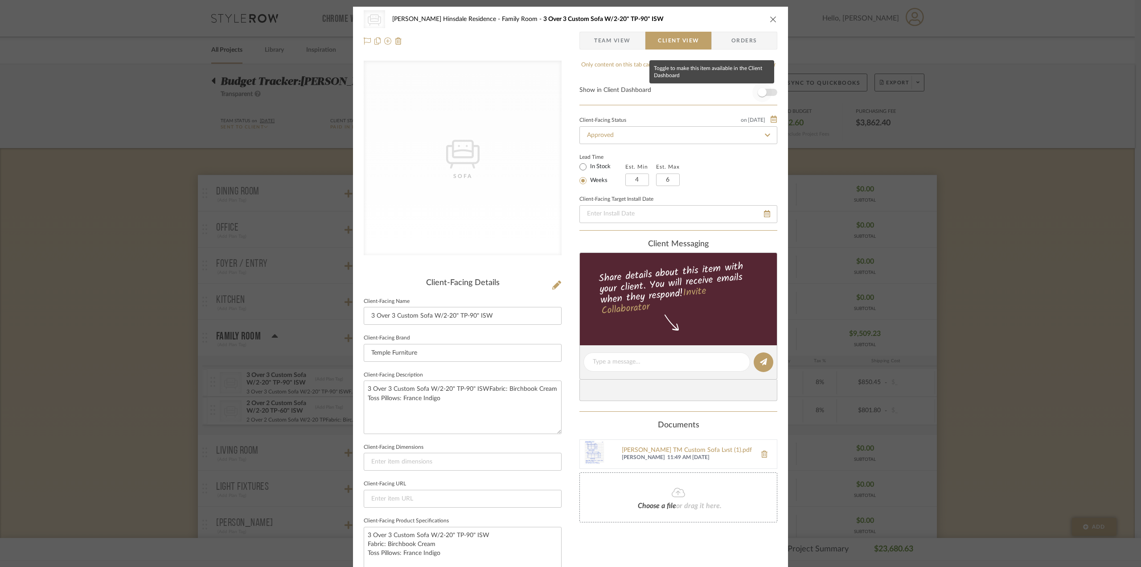
click at [765, 93] on span "button" at bounding box center [763, 92] width 20 height 20
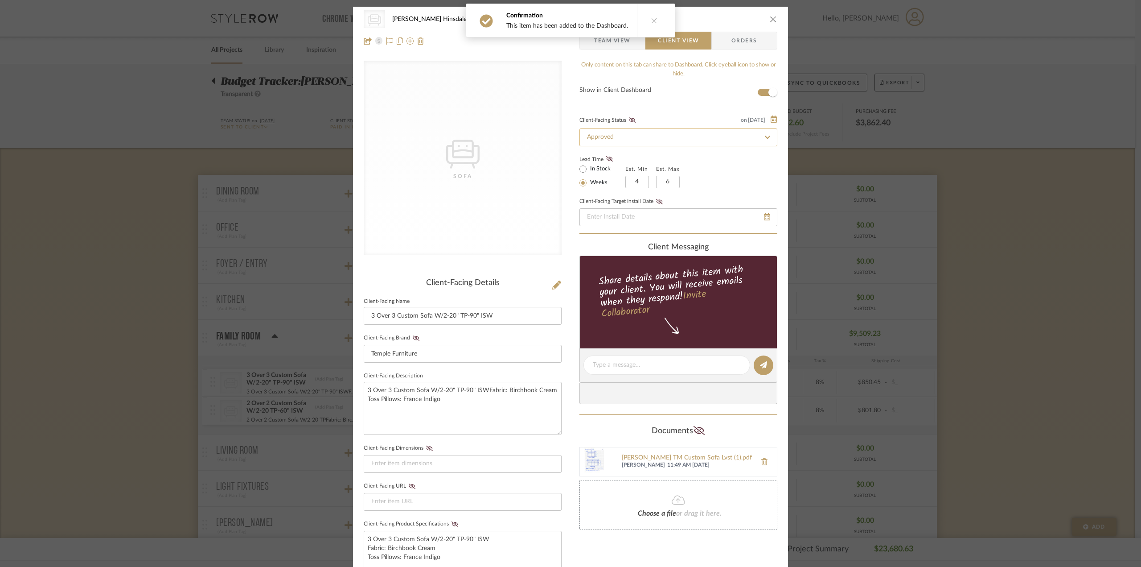
click at [644, 136] on input "Approved" at bounding box center [679, 137] width 198 height 18
click at [646, 119] on div "Client-Facing Status on [DATE]" at bounding box center [679, 119] width 198 height 9
click at [632, 122] on icon at bounding box center [632, 119] width 7 height 5
click at [724, 141] on input "Approved" at bounding box center [679, 137] width 198 height 18
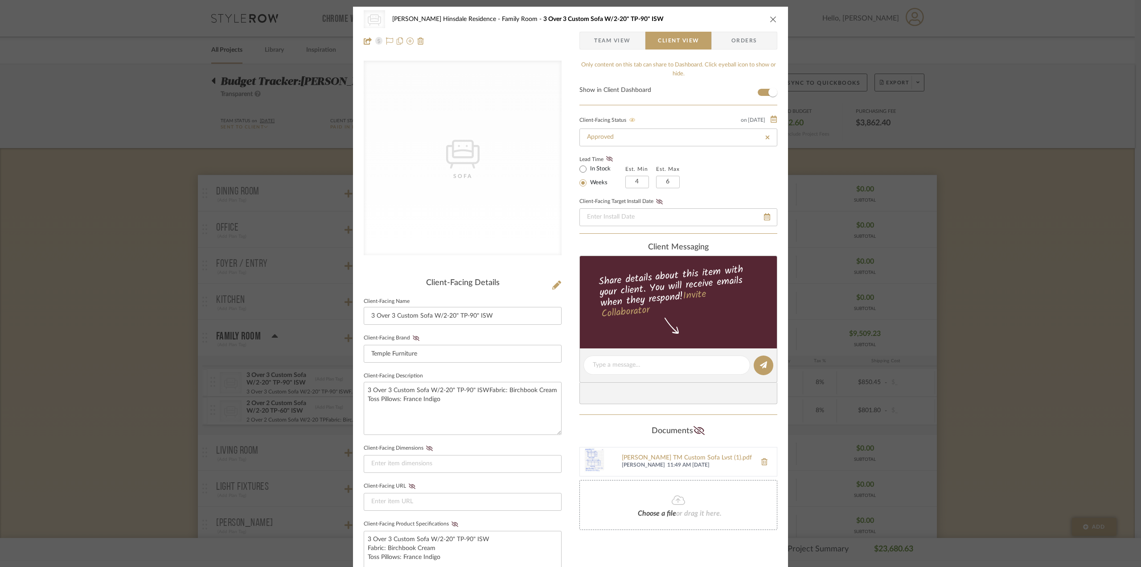
click at [1006, 358] on div "CategoryIconSeating Created with Sketch. Sofa [PERSON_NAME] Hinsdale Residence …" at bounding box center [570, 283] width 1141 height 567
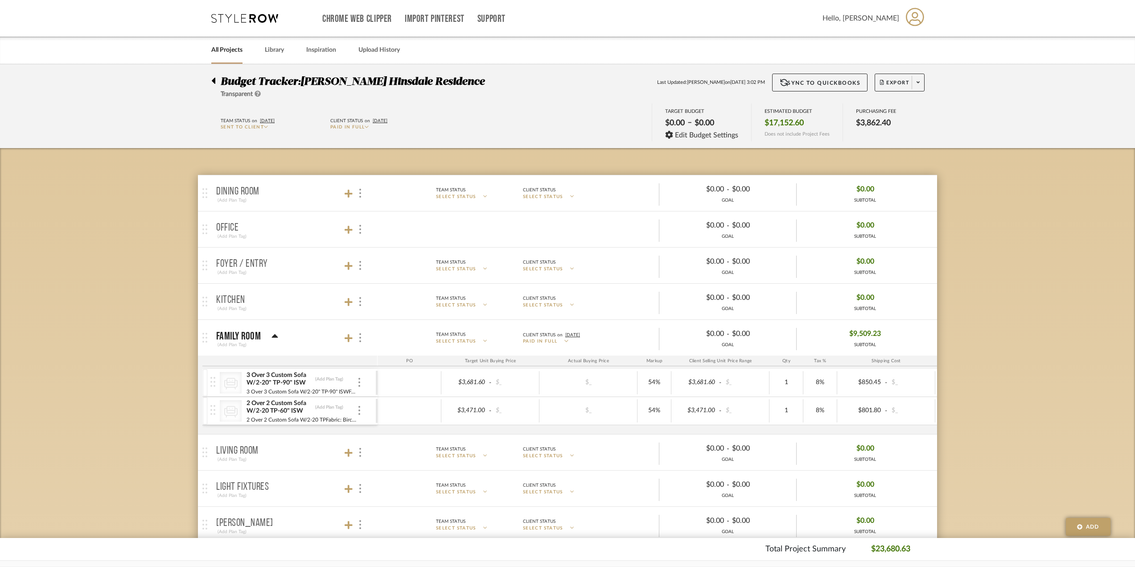
click at [906, 95] on div "Budget Tracker: [PERSON_NAME] Hinsdale Residence Transparent Last Updated: [PER…" at bounding box center [567, 86] width 739 height 25
click at [899, 85] on span "Export" at bounding box center [894, 85] width 29 height 13
click at [902, 113] on button "Export PDF" at bounding box center [915, 107] width 85 height 21
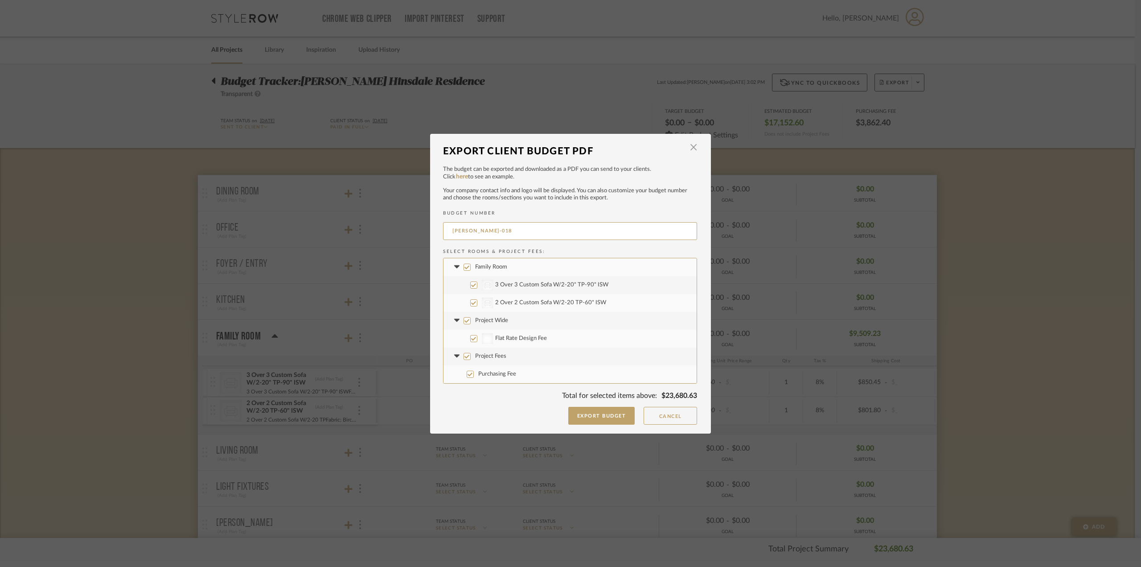
click at [511, 356] on label "Project Fees" at bounding box center [570, 356] width 253 height 18
click at [471, 356] on input "Project Fees" at bounding box center [467, 356] width 7 height 7
checkbox input "false"
click at [497, 320] on span "Project Wide" at bounding box center [491, 320] width 33 height 6
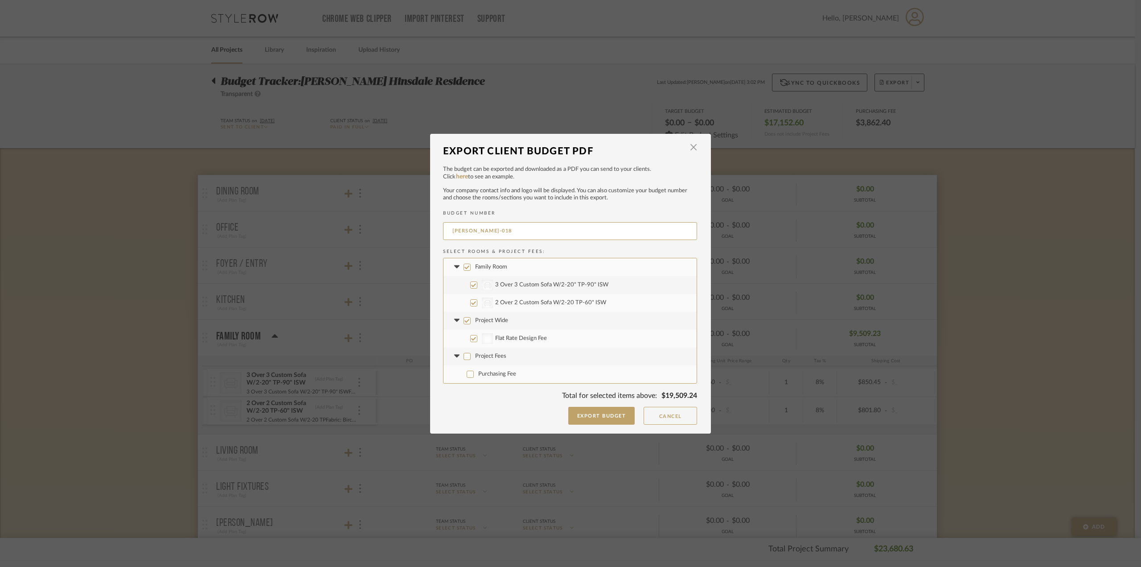
click at [471, 320] on input "Project Wide" at bounding box center [467, 320] width 7 height 7
checkbox input "false"
click at [625, 415] on button "Export Budget" at bounding box center [601, 416] width 67 height 18
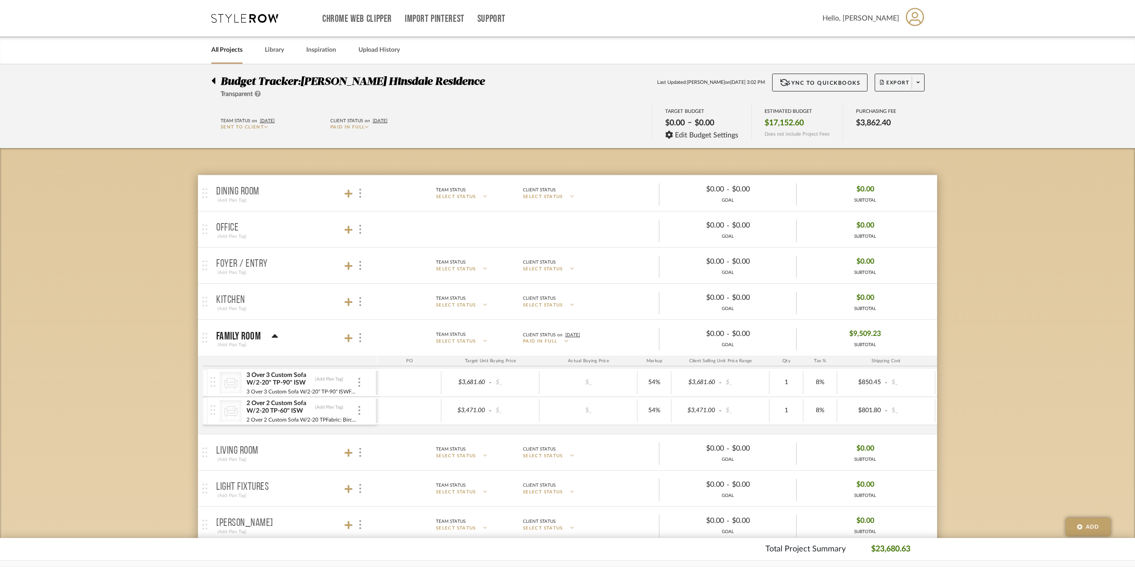
click at [358, 374] on div "CategoryIconSeating Created with Sketch. 3 Over 3 Custom Sofa W/2-20" TP-90" IS…" at bounding box center [292, 383] width 165 height 28
click at [358, 378] on img at bounding box center [359, 382] width 2 height 9
click at [407, 432] on span "Add Associated Product or Labor" at bounding box center [403, 425] width 54 height 15
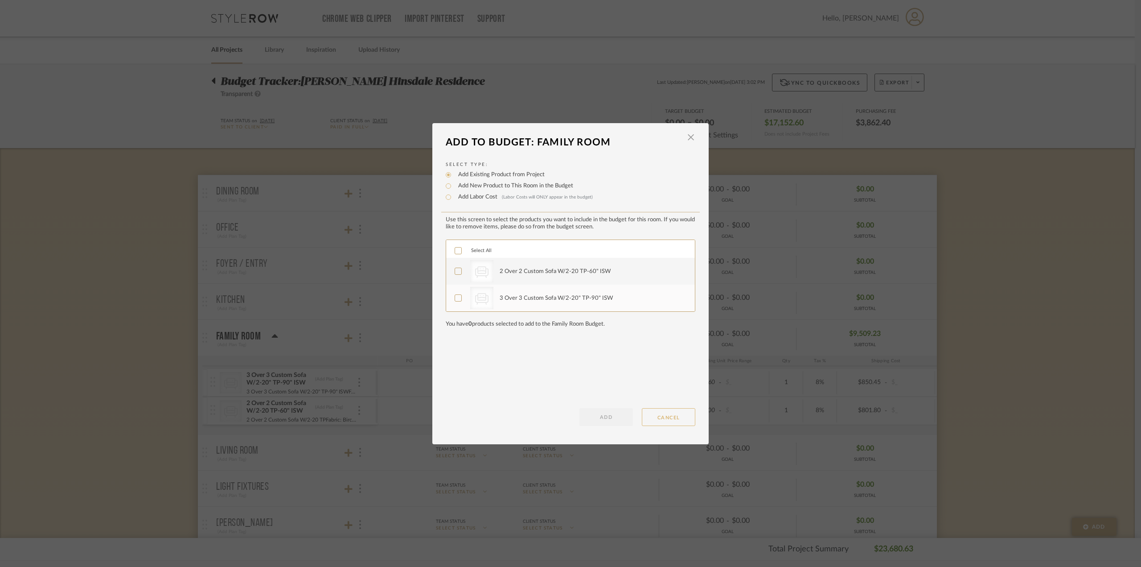
click at [685, 416] on button "CANCEL" at bounding box center [668, 417] width 53 height 18
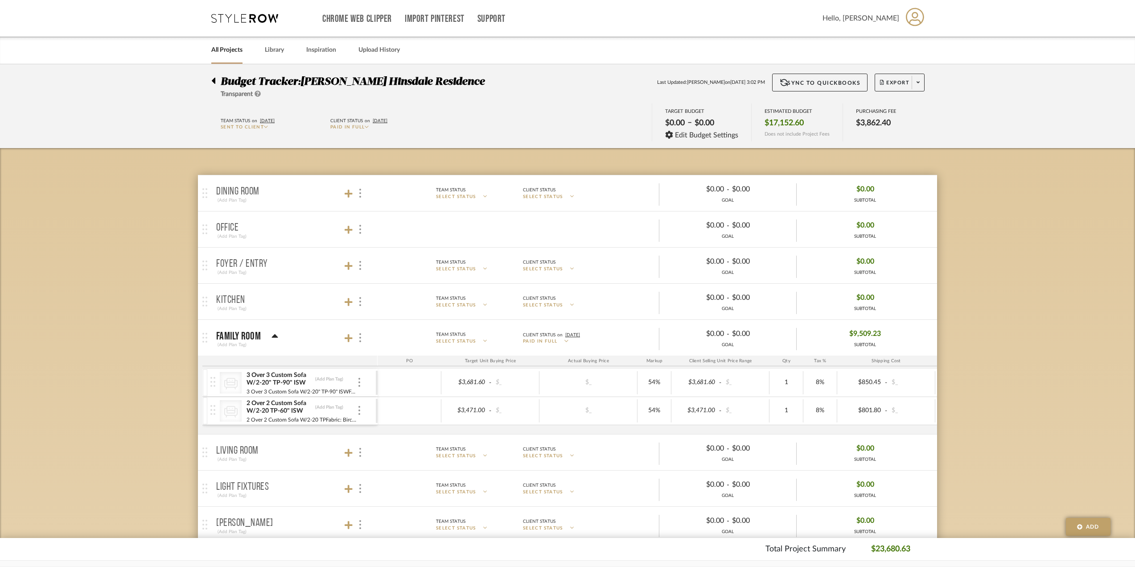
click at [243, 125] on span "Sent to Client" at bounding box center [242, 127] width 43 height 4
click at [265, 125] on input "[DATE]" at bounding box center [272, 120] width 27 height 9
click at [320, 113] on div at bounding box center [567, 283] width 1135 height 567
click at [263, 127] on span "Sent to Client" at bounding box center [242, 127] width 43 height 4
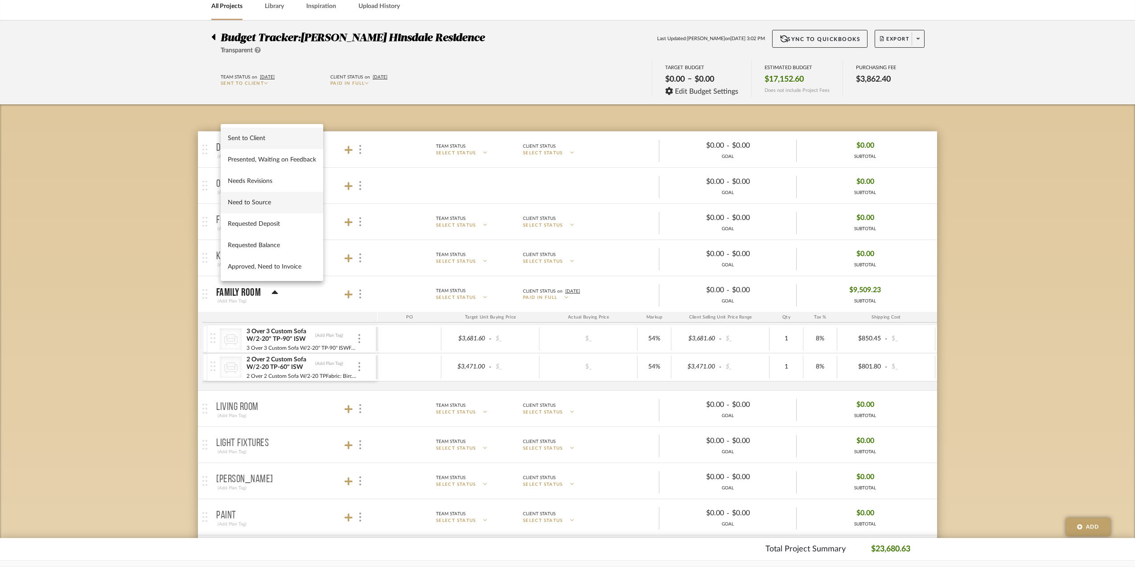
scroll to position [45, 0]
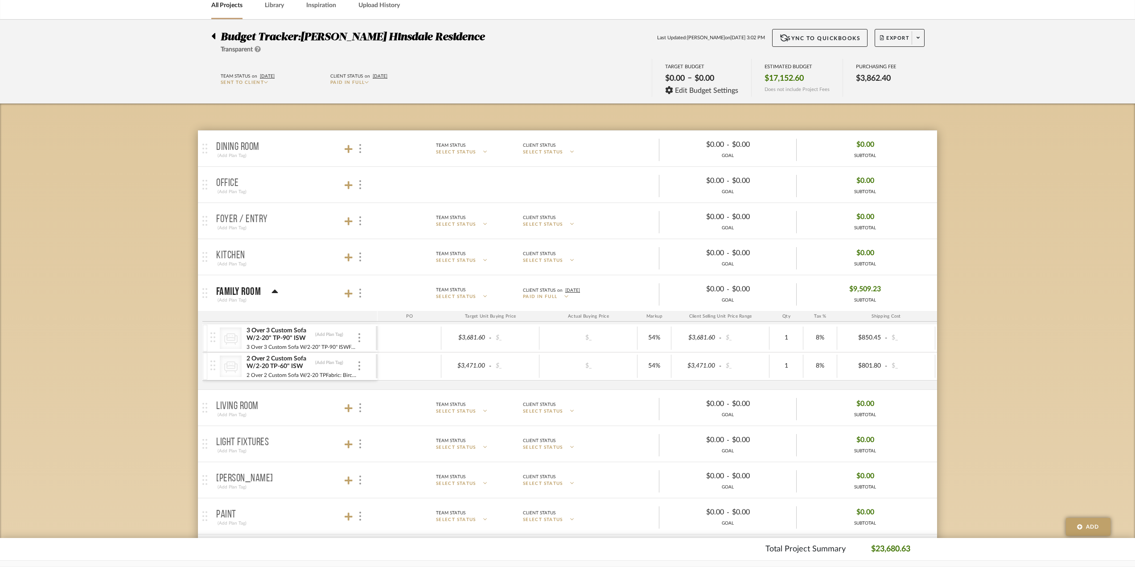
click at [262, 80] on input "[DATE]" at bounding box center [272, 76] width 27 height 9
click at [246, 79] on div at bounding box center [567, 283] width 1135 height 567
click at [243, 82] on span "Sent to Client" at bounding box center [242, 82] width 43 height 4
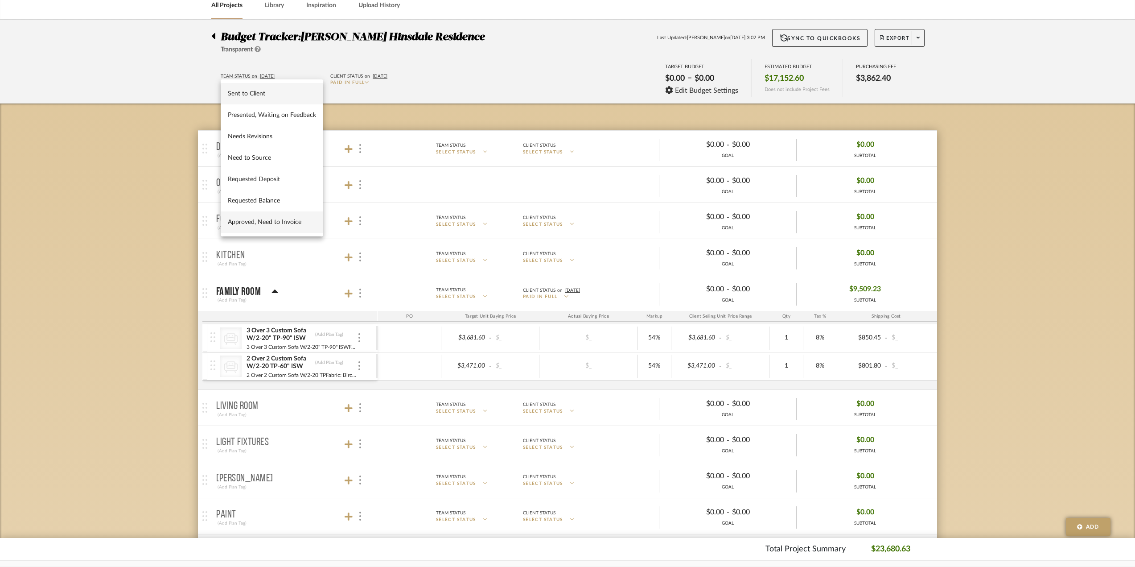
click at [265, 229] on button "Approved, Need to Invoice" at bounding box center [272, 221] width 103 height 21
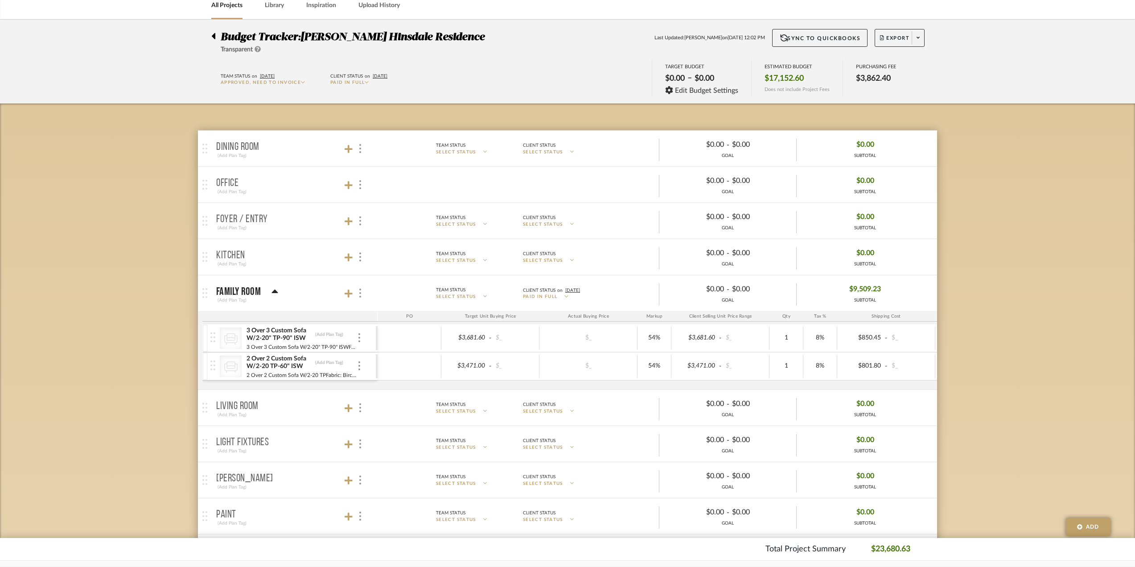
click at [302, 80] on icon at bounding box center [303, 82] width 4 height 4
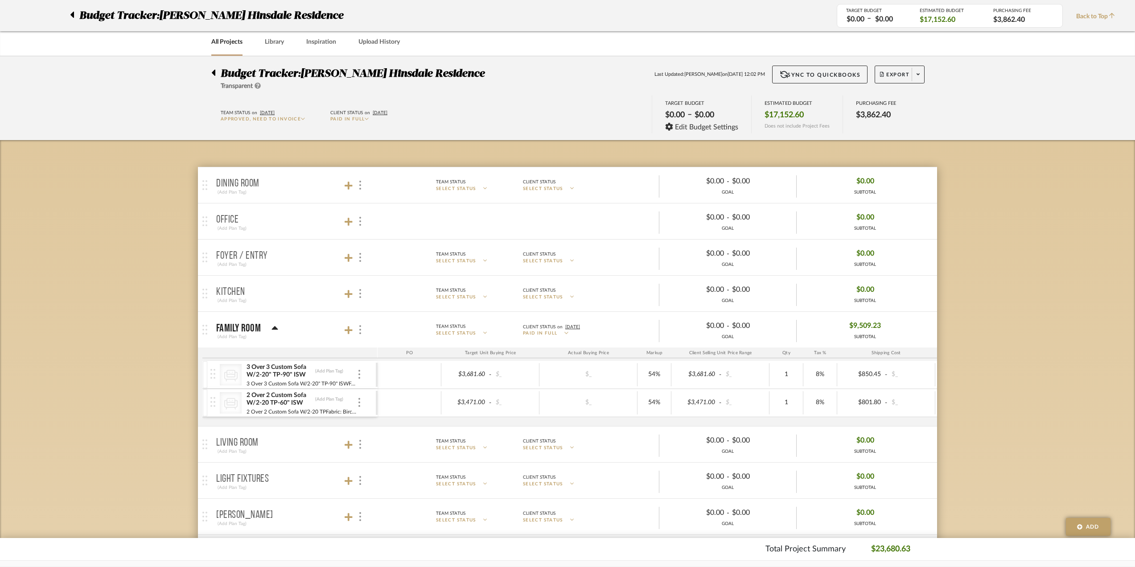
scroll to position [0, 0]
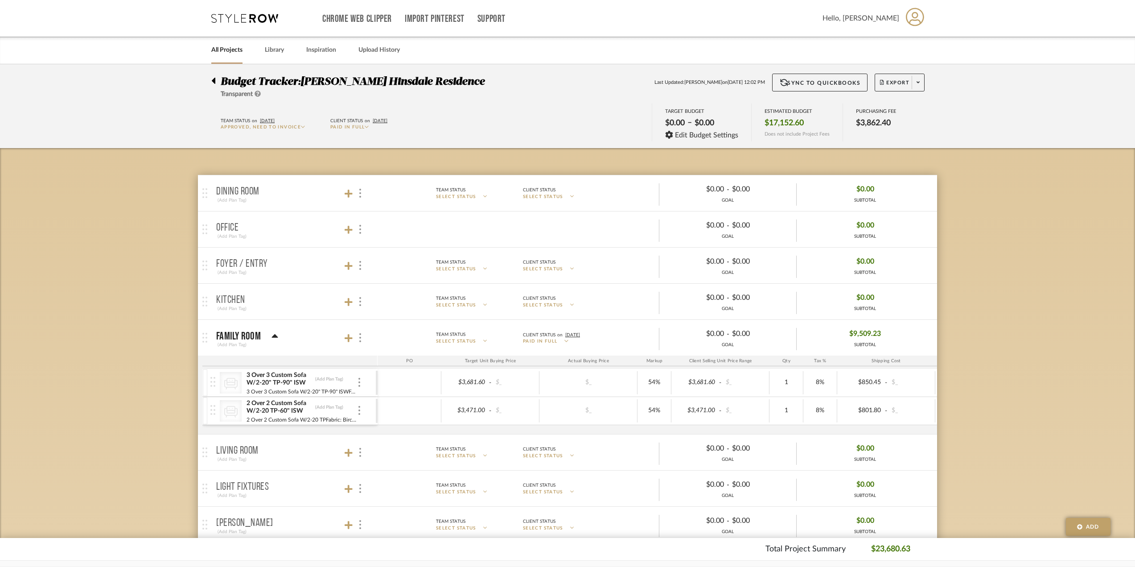
click at [359, 126] on span "Paid In Full" at bounding box center [347, 127] width 34 height 4
click at [338, 218] on button "Paid In Full" at bounding box center [371, 223] width 82 height 21
click at [913, 82] on span at bounding box center [918, 82] width 12 height 13
click at [913, 147] on span "Create PO BETA" at bounding box center [915, 150] width 67 height 9
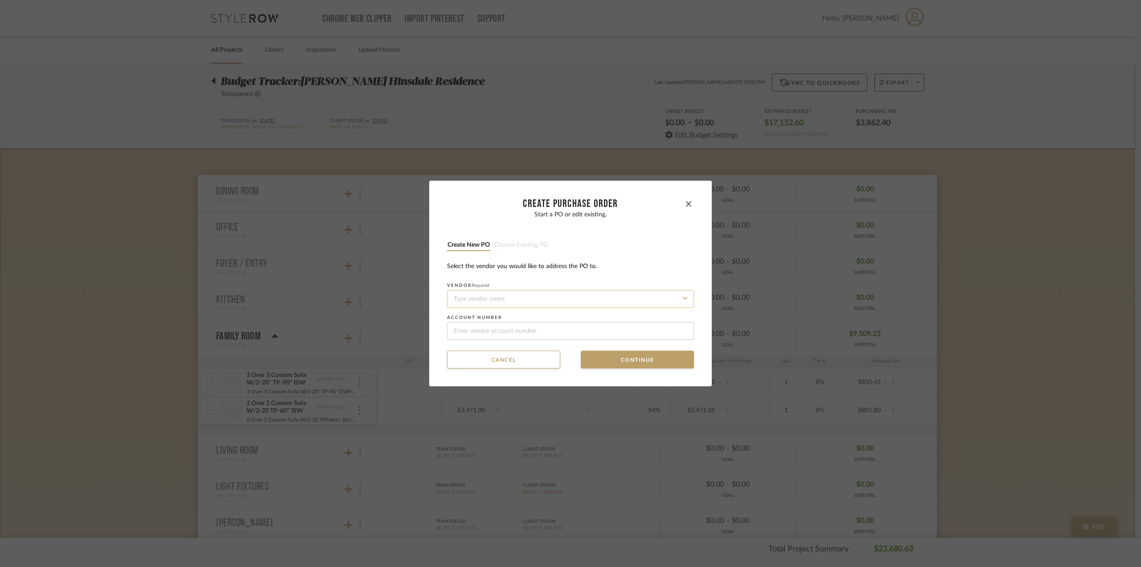
click at [483, 299] on input at bounding box center [570, 299] width 247 height 18
click at [485, 324] on div "Four Hands" at bounding box center [567, 320] width 246 height 21
type input "Four Hands"
type input "113488"
click at [486, 321] on fieldset "Account number 113488" at bounding box center [570, 327] width 247 height 25
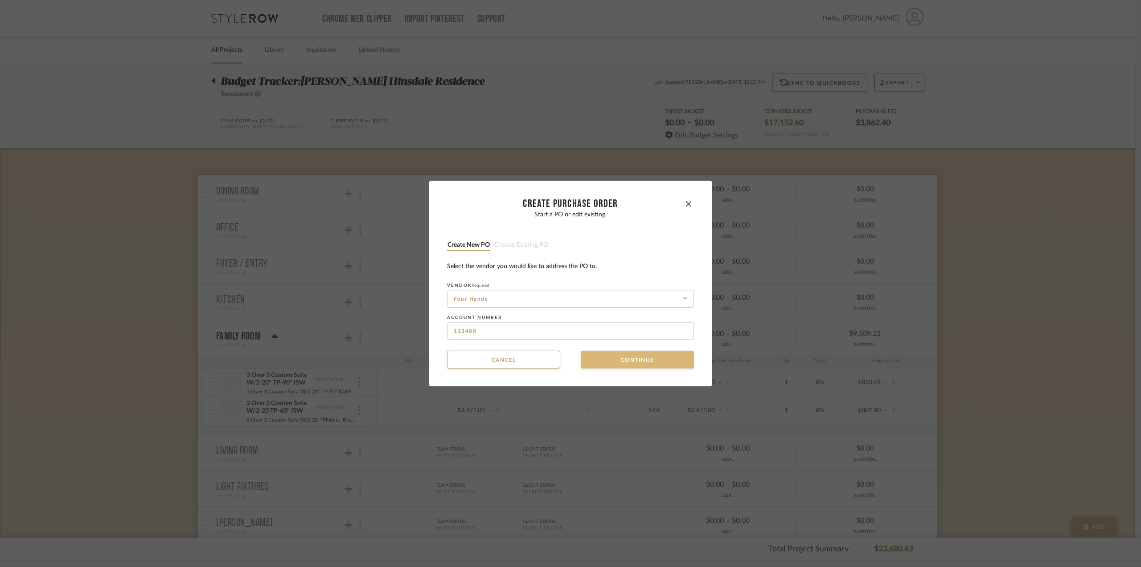
click at [633, 355] on button "Continue" at bounding box center [637, 359] width 113 height 18
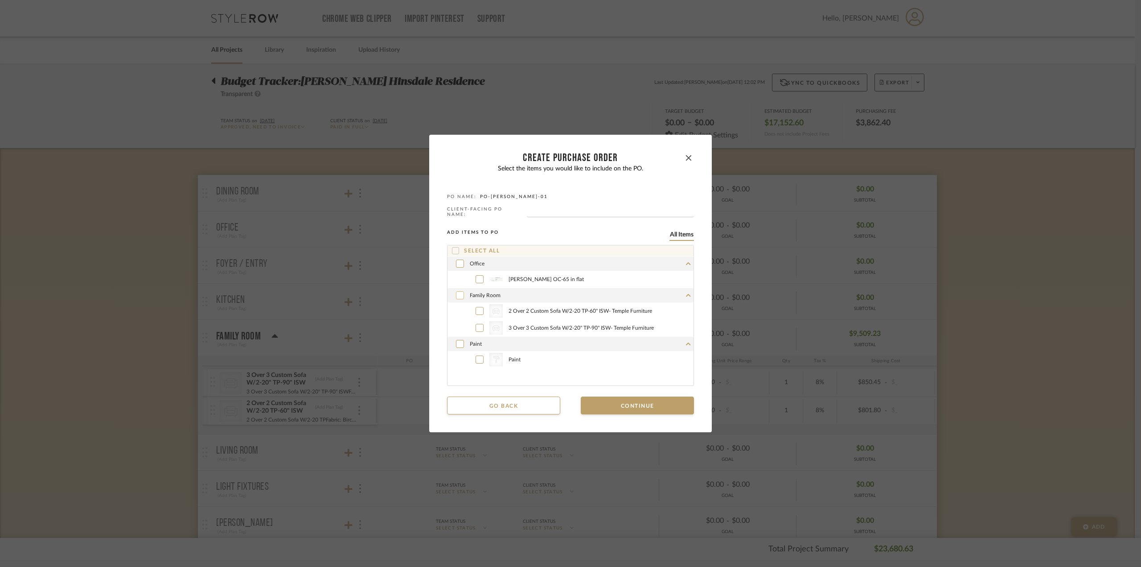
click at [456, 291] on div at bounding box center [460, 295] width 8 height 8
click at [658, 396] on button "Continue" at bounding box center [637, 405] width 113 height 18
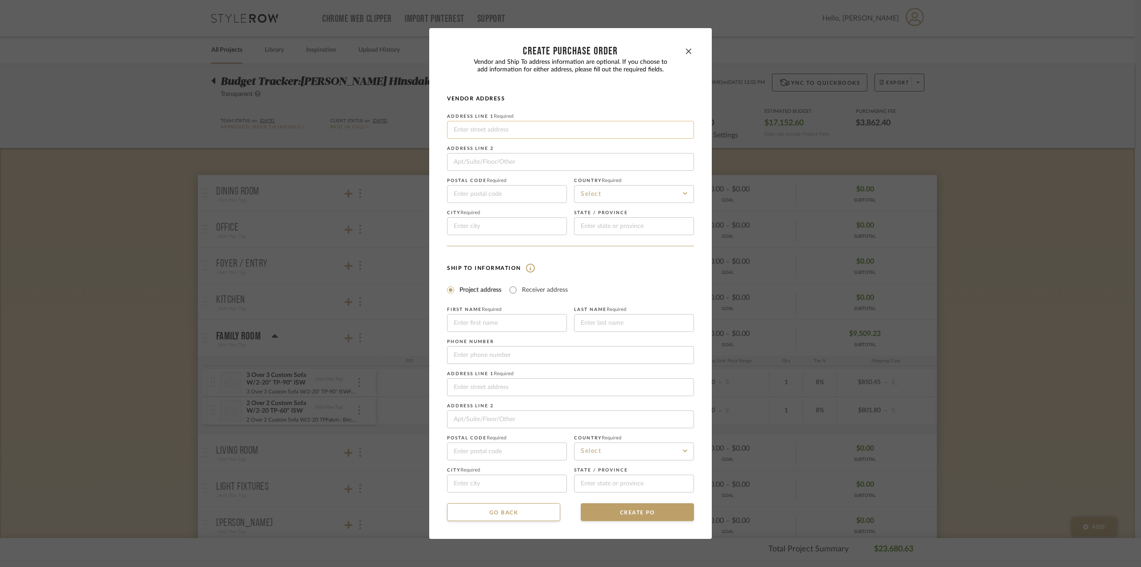
click at [511, 129] on input at bounding box center [570, 130] width 247 height 18
click at [523, 124] on input at bounding box center [570, 130] width 247 height 18
paste input "[STREET_ADDRESS][PERSON_NAME]"
drag, startPoint x: 593, startPoint y: 128, endPoint x: 603, endPoint y: 133, distance: 11.0
click at [603, 133] on input "[STREET_ADDRESS][PERSON_NAME]" at bounding box center [570, 130] width 247 height 18
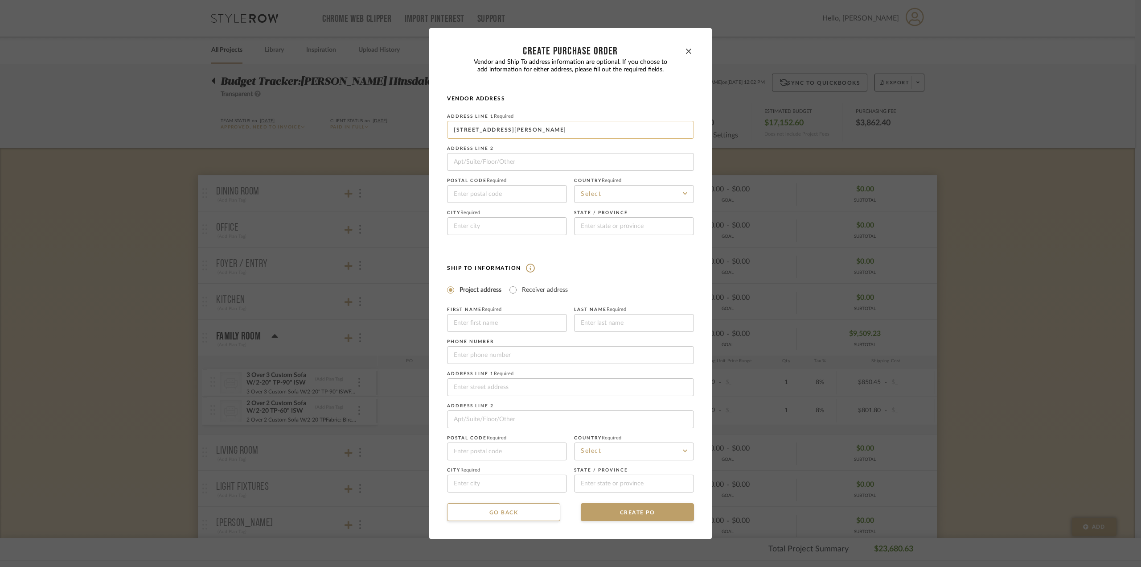
drag, startPoint x: 523, startPoint y: 130, endPoint x: 563, endPoint y: 132, distance: 39.3
click at [563, 132] on input "[STREET_ADDRESS][PERSON_NAME]" at bounding box center [570, 130] width 247 height 18
type input "[STREET_ADDRESS][PERSON_NAME]"
click at [477, 226] on input at bounding box center [507, 226] width 120 height 18
paste input "[GEOGRAPHIC_DATA]"
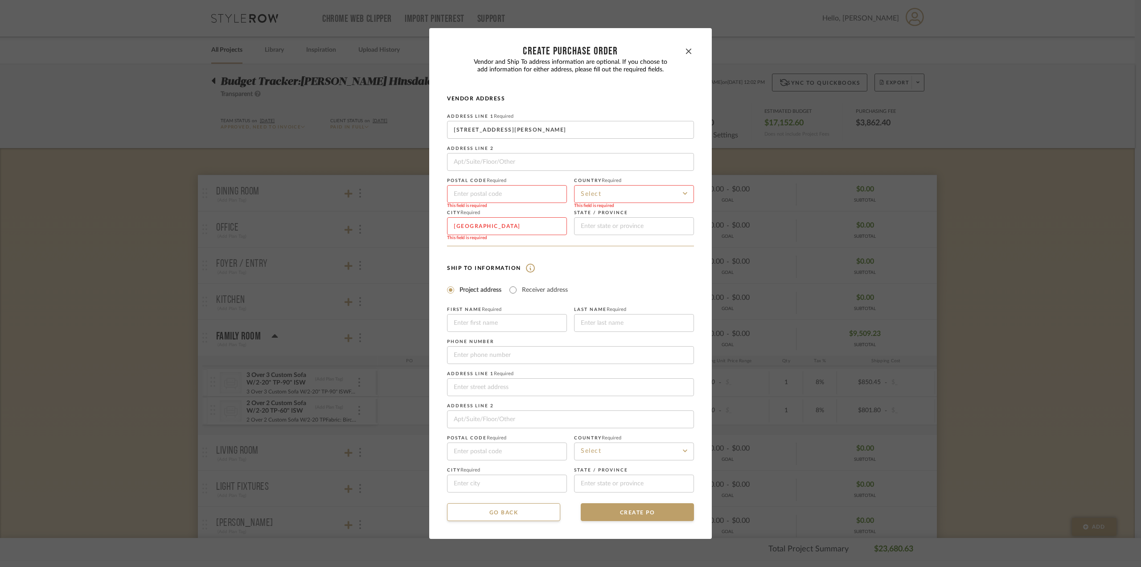
type input "[GEOGRAPHIC_DATA]"
click at [612, 195] on input at bounding box center [634, 194] width 120 height 18
click at [624, 214] on span "[GEOGRAPHIC_DATA]" at bounding box center [612, 216] width 64 height 6
type input "[GEOGRAPHIC_DATA]"
click at [615, 229] on input at bounding box center [634, 226] width 120 height 18
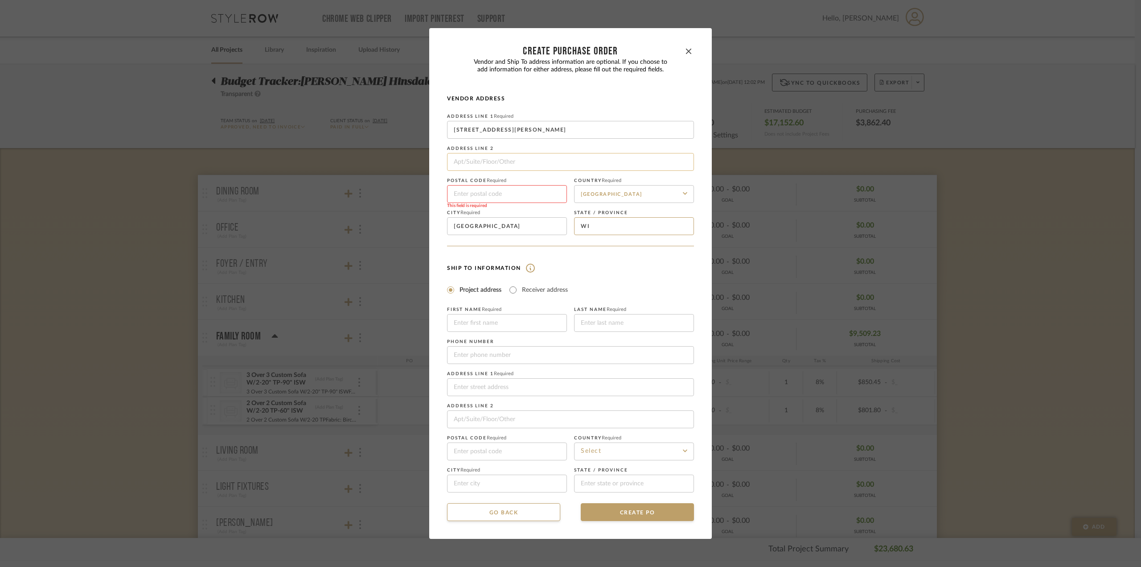
type input "WI"
click at [454, 163] on input at bounding box center [570, 162] width 247 height 18
click at [496, 199] on input at bounding box center [507, 194] width 120 height 18
drag, startPoint x: 580, startPoint y: 131, endPoint x: 539, endPoint y: 140, distance: 42.8
click at [539, 140] on div "Address Line 1 Required [STREET_ADDRESS][PERSON_NAME] Address Line 2 Postal cod…" at bounding box center [570, 174] width 247 height 121
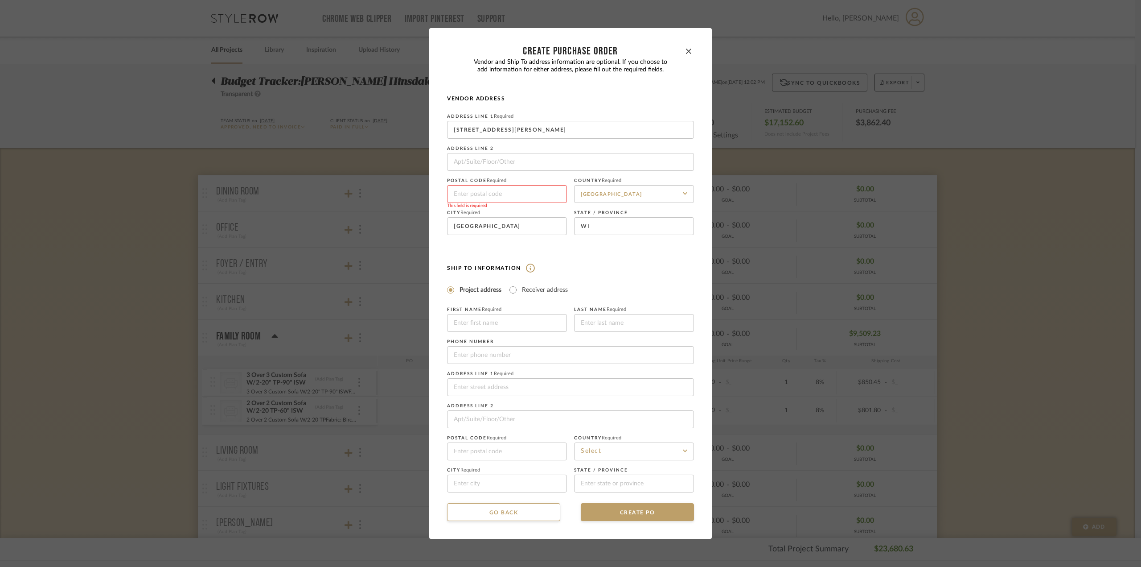
type input "[STREET_ADDRESS][PERSON_NAME]"
click at [539, 191] on input at bounding box center [507, 194] width 120 height 18
paste input "53147"
type input "53147"
click at [573, 129] on input "[STREET_ADDRESS][PERSON_NAME]" at bounding box center [570, 130] width 247 height 18
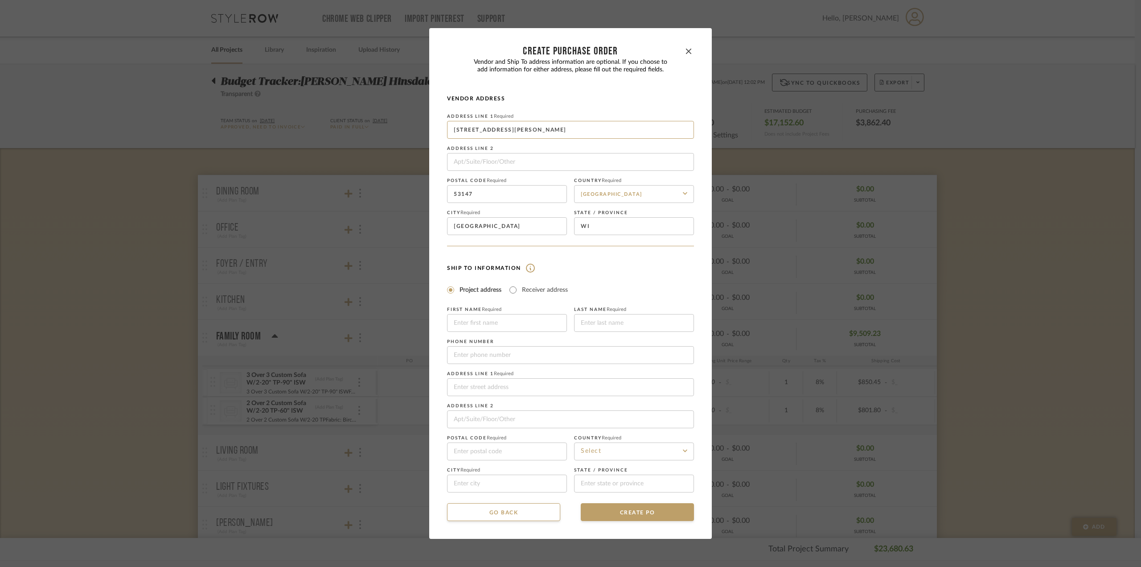
drag, startPoint x: 559, startPoint y: 139, endPoint x: 523, endPoint y: 147, distance: 36.6
click at [523, 147] on div "Address Line 1 Required [STREET_ADDRESS][PERSON_NAME] Address Line 2 Postal cod…" at bounding box center [570, 174] width 247 height 121
type input "[STREET_ADDRESS][PERSON_NAME]"
click at [521, 320] on input at bounding box center [507, 323] width 120 height 18
drag, startPoint x: 638, startPoint y: 513, endPoint x: 642, endPoint y: 515, distance: 5.0
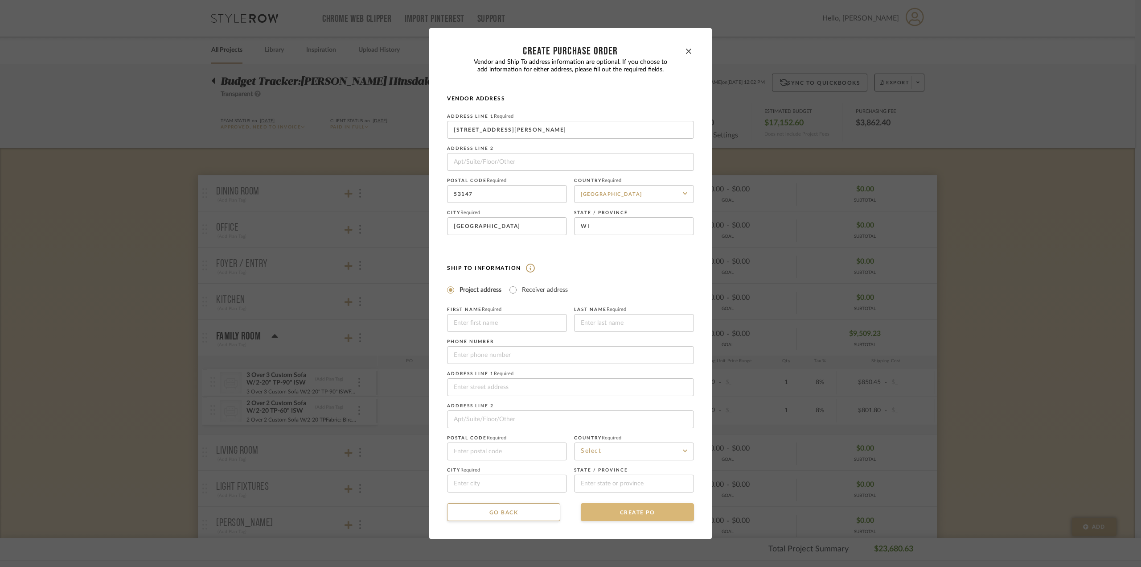
click at [642, 515] on button "CREATE PO" at bounding box center [637, 512] width 113 height 18
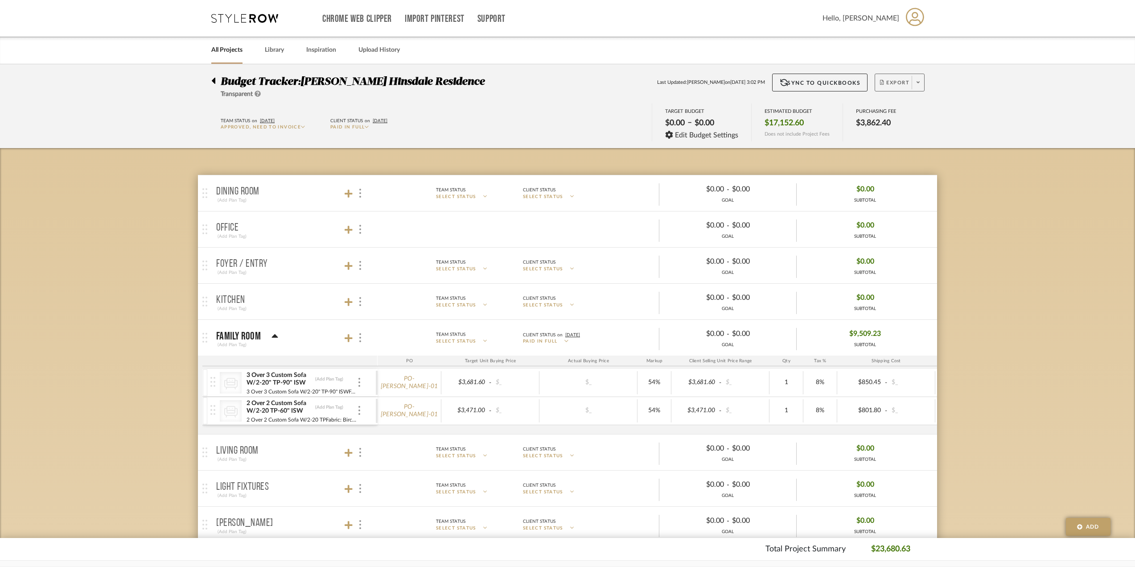
click at [921, 84] on span at bounding box center [918, 82] width 12 height 13
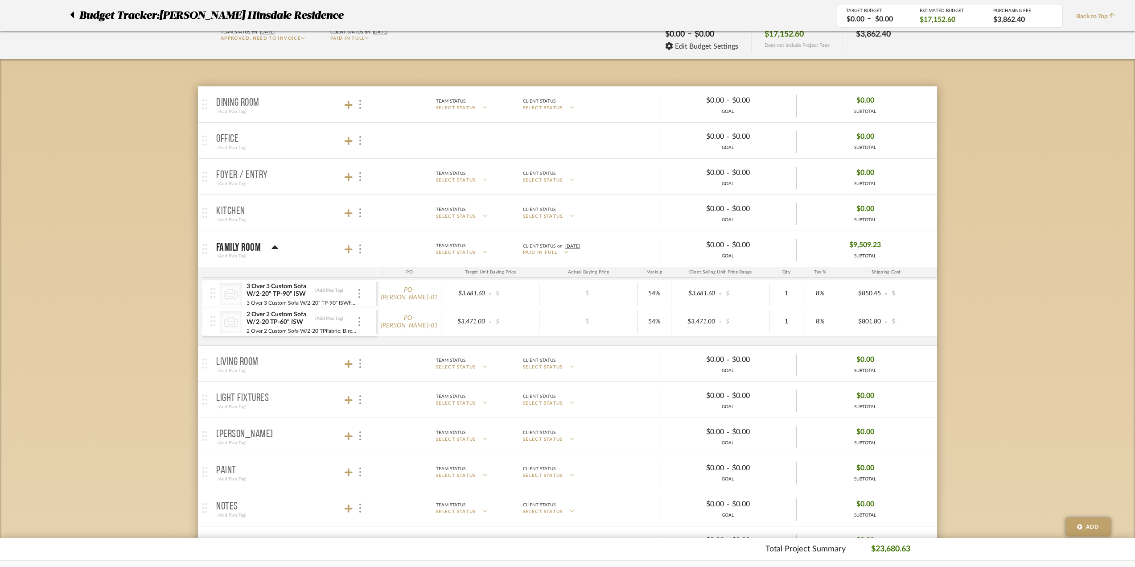
scroll to position [17, 0]
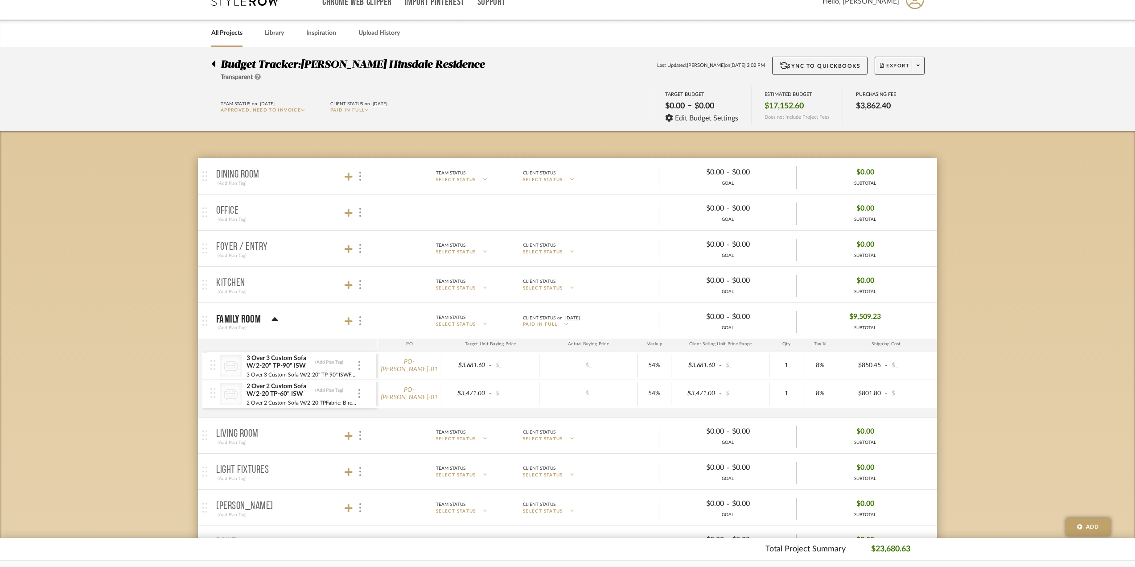
click at [415, 370] on div "PO-[PERSON_NAME]-01" at bounding box center [410, 365] width 64 height 23
click at [360, 327] on mat-panel-title "Family Room (Add Plan Tag)" at bounding box center [294, 321] width 157 height 22
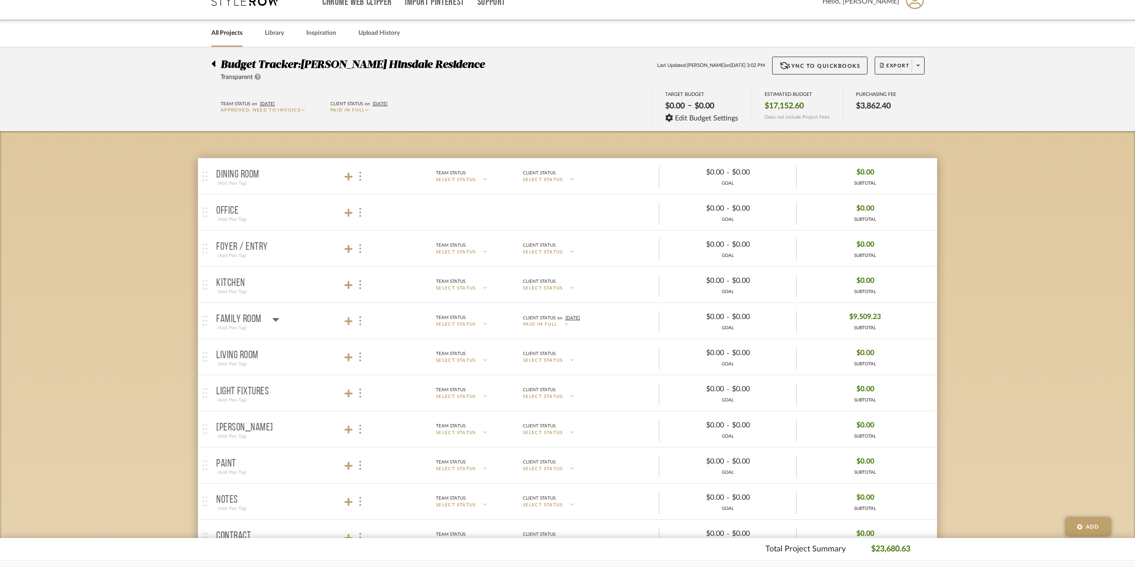
click at [360, 327] on mat-panel-title "Family Room (Add Plan Tag)" at bounding box center [294, 321] width 157 height 22
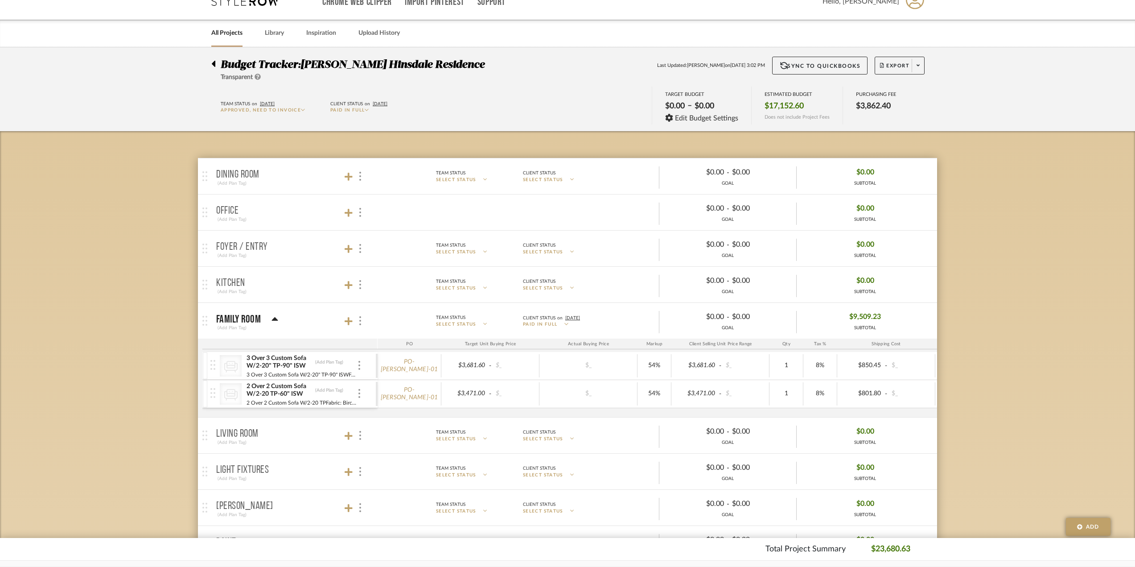
click at [359, 109] on span "Paid In Full" at bounding box center [347, 110] width 34 height 4
click at [498, 109] on div at bounding box center [567, 283] width 1135 height 567
click at [373, 367] on div "CategoryIconSeating Created with Sketch. 3 Over 3 Custom Sofa W/2-20" TP-90" IS…" at bounding box center [292, 366] width 165 height 28
click at [358, 374] on div "CategoryIconSeating Created with Sketch. 3 Over 3 Custom Sofa W/2-20" TP-90" IS…" at bounding box center [292, 366] width 165 height 28
click at [230, 362] on icon "CategoryIconSeating Created with Sketch." at bounding box center [230, 365] width 13 height 13
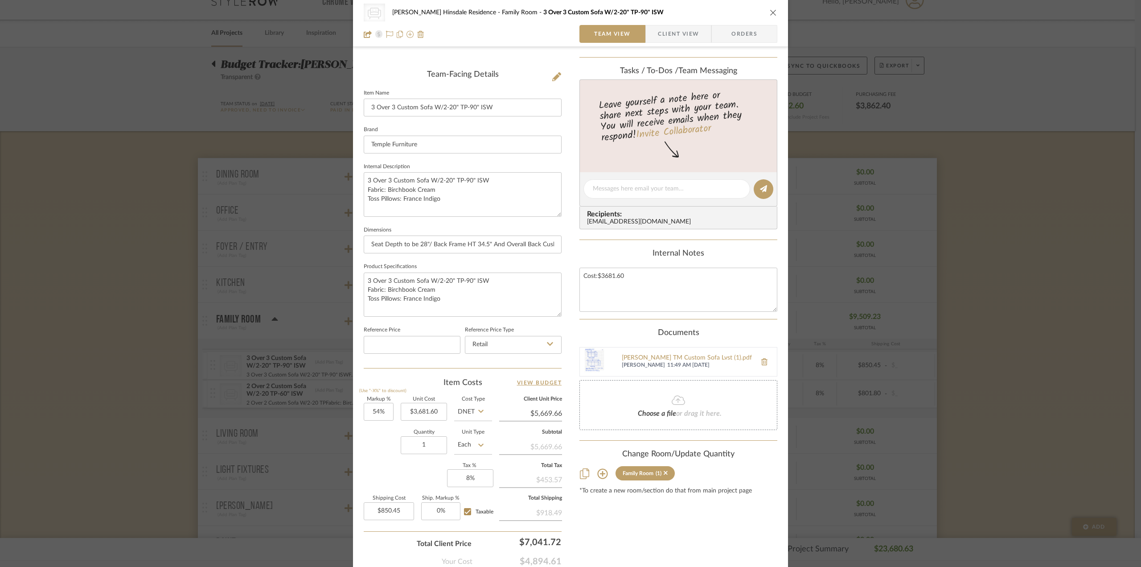
scroll to position [262, 0]
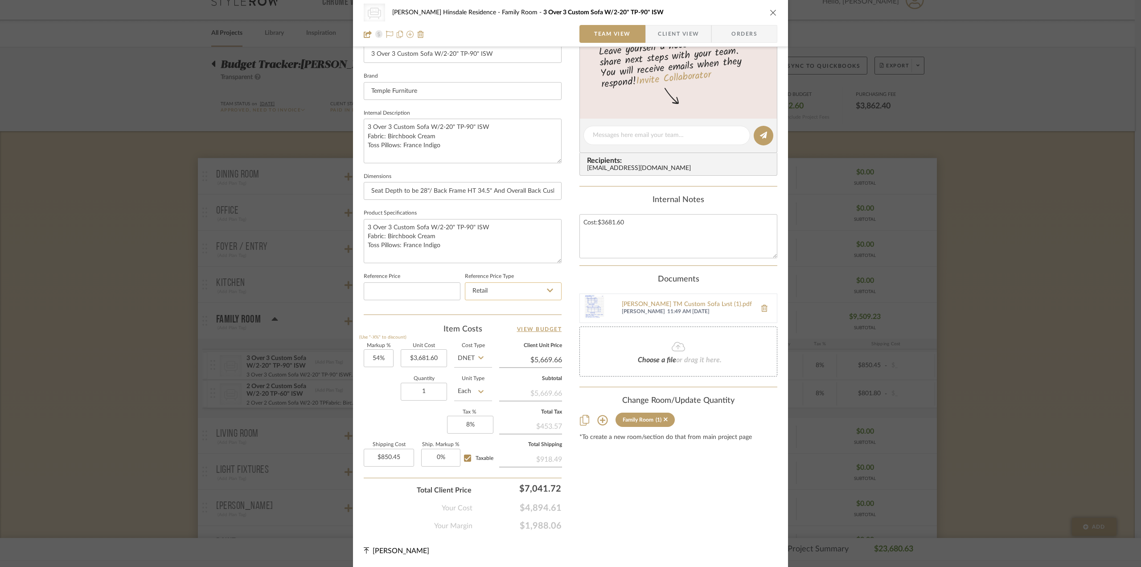
click at [523, 291] on input "Retail" at bounding box center [513, 291] width 97 height 18
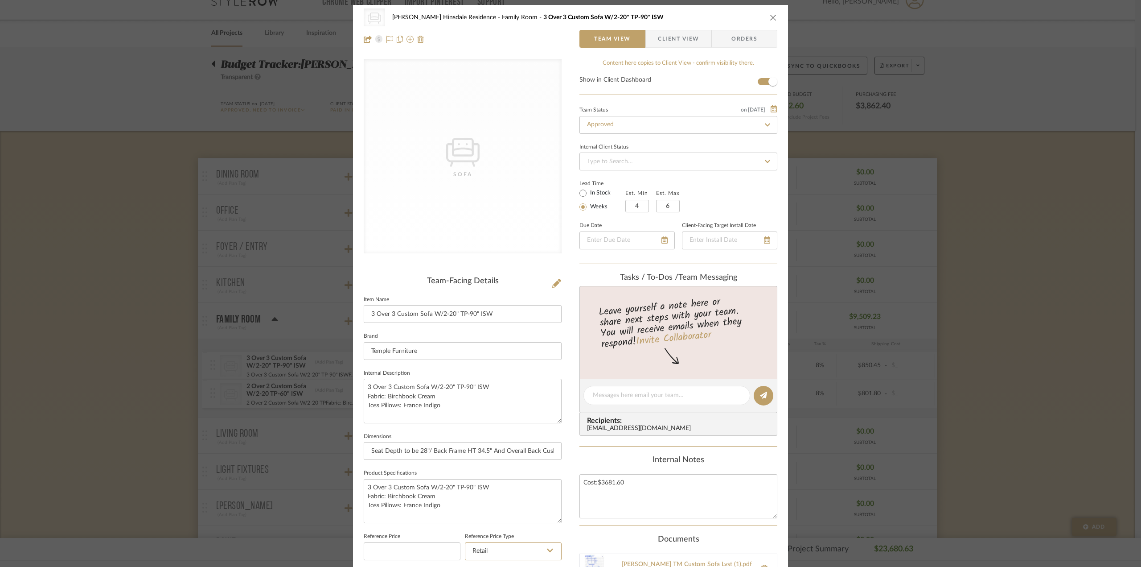
scroll to position [0, 0]
click at [690, 171] on input at bounding box center [679, 163] width 198 height 18
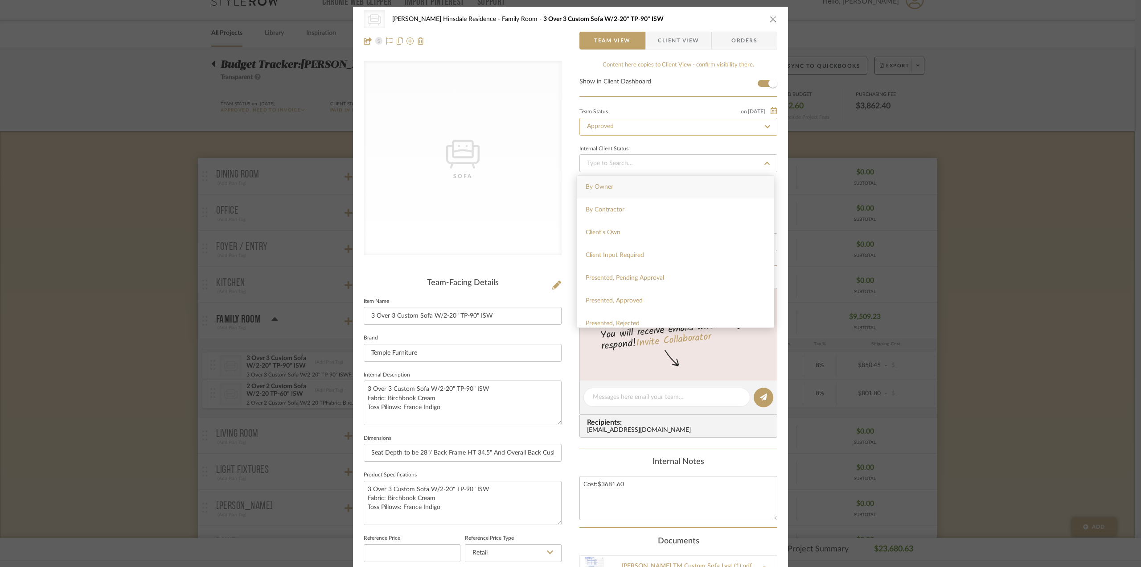
click at [698, 135] on input "Approved" at bounding box center [679, 127] width 198 height 18
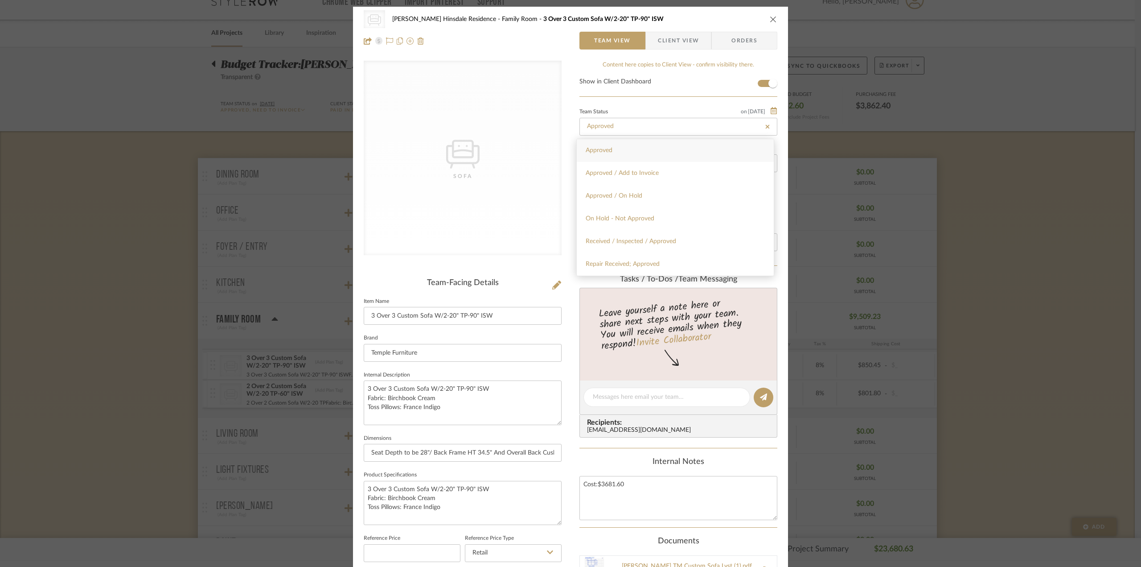
click at [686, 33] on span "Client View" at bounding box center [678, 41] width 41 height 18
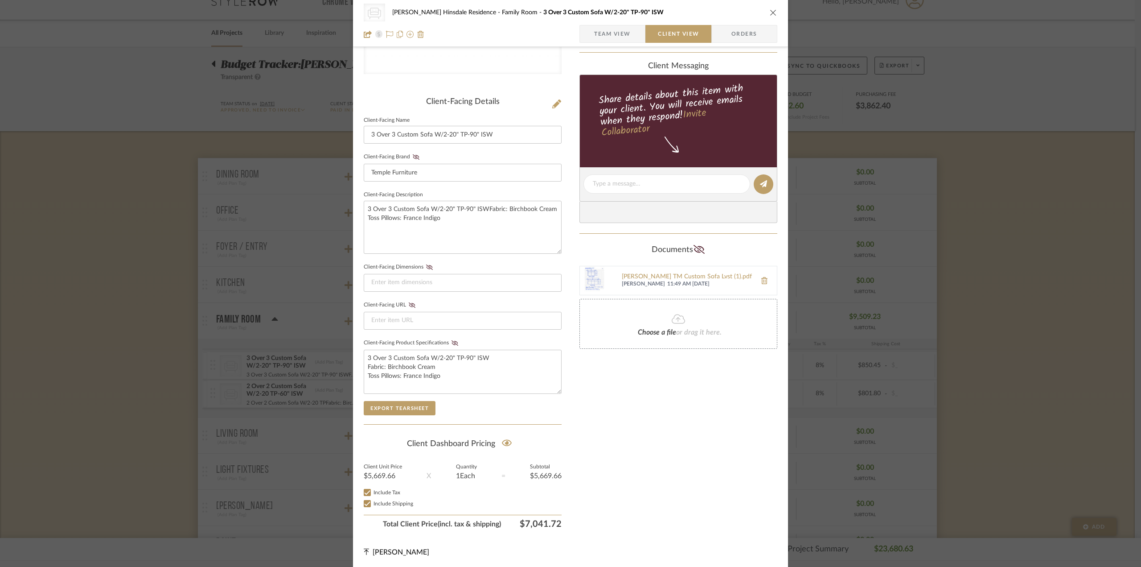
scroll to position [182, 0]
click at [364, 549] on icon at bounding box center [366, 550] width 5 height 7
drag, startPoint x: 364, startPoint y: 549, endPoint x: 352, endPoint y: 556, distance: 13.6
click at [359, 552] on div "CategoryIconSeating Created with Sketch. Sofa [PERSON_NAME] Hinsdale Residence …" at bounding box center [570, 195] width 435 height 742
click at [359, 549] on div "CategoryIconSeating Created with Sketch. Sofa [PERSON_NAME] Hinsdale Residence …" at bounding box center [570, 195] width 435 height 742
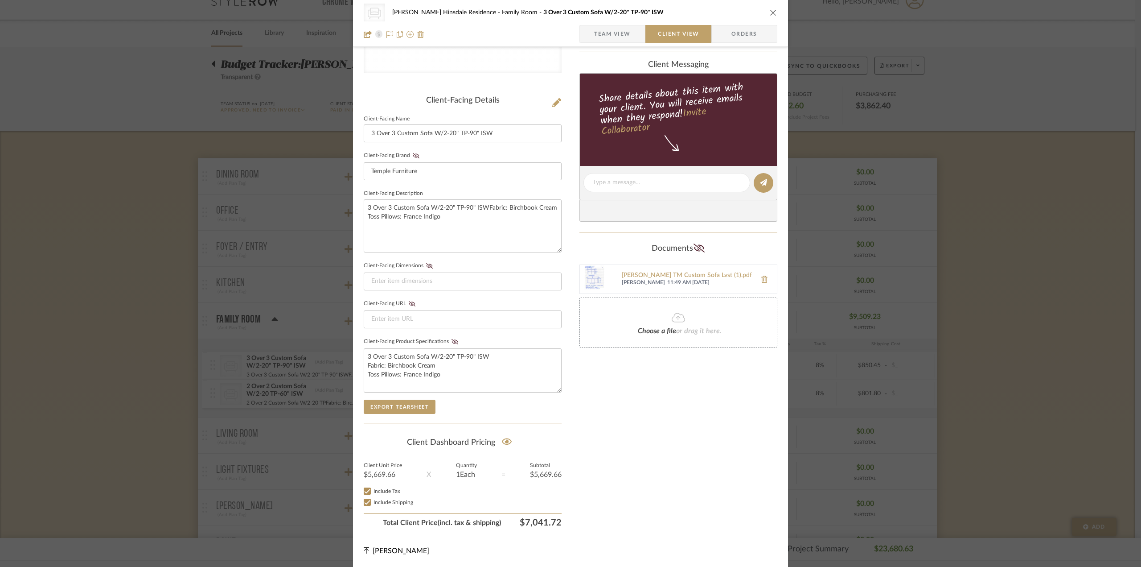
click at [366, 547] on icon at bounding box center [366, 550] width 5 height 7
drag, startPoint x: 364, startPoint y: 547, endPoint x: 376, endPoint y: 549, distance: 12.2
click at [364, 547] on icon at bounding box center [366, 550] width 5 height 7
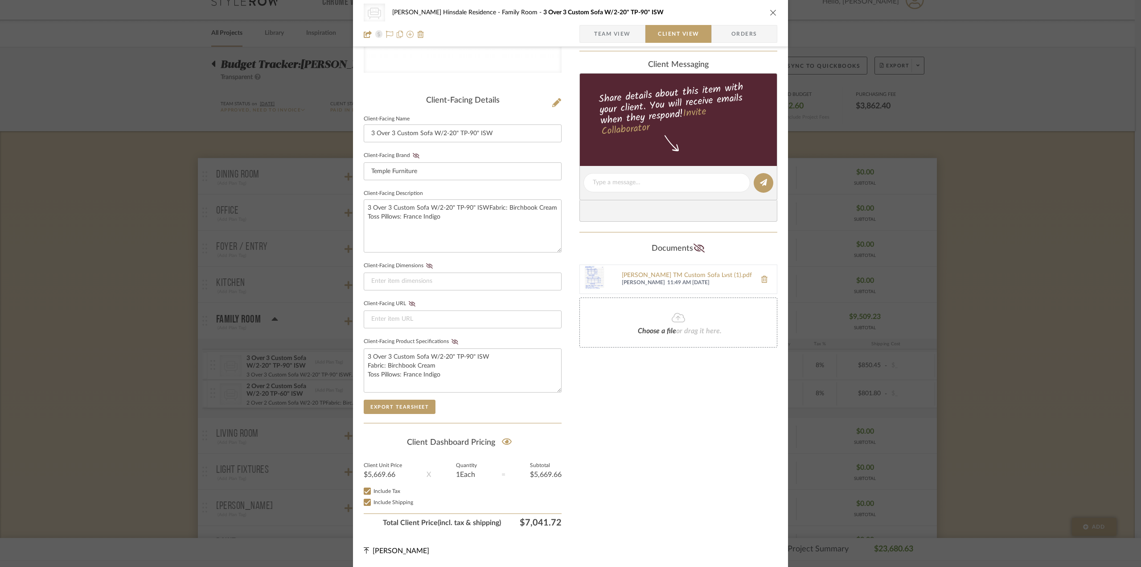
click at [379, 549] on span "[PERSON_NAME]" at bounding box center [401, 550] width 57 height 7
click at [381, 551] on span "[PERSON_NAME]" at bounding box center [401, 550] width 57 height 7
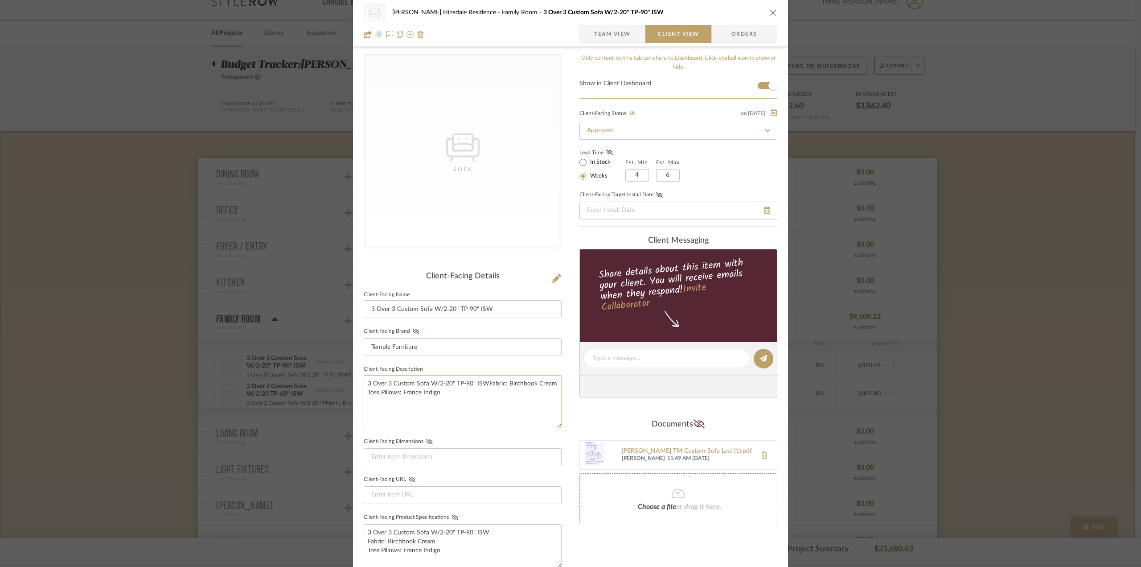
scroll to position [0, 0]
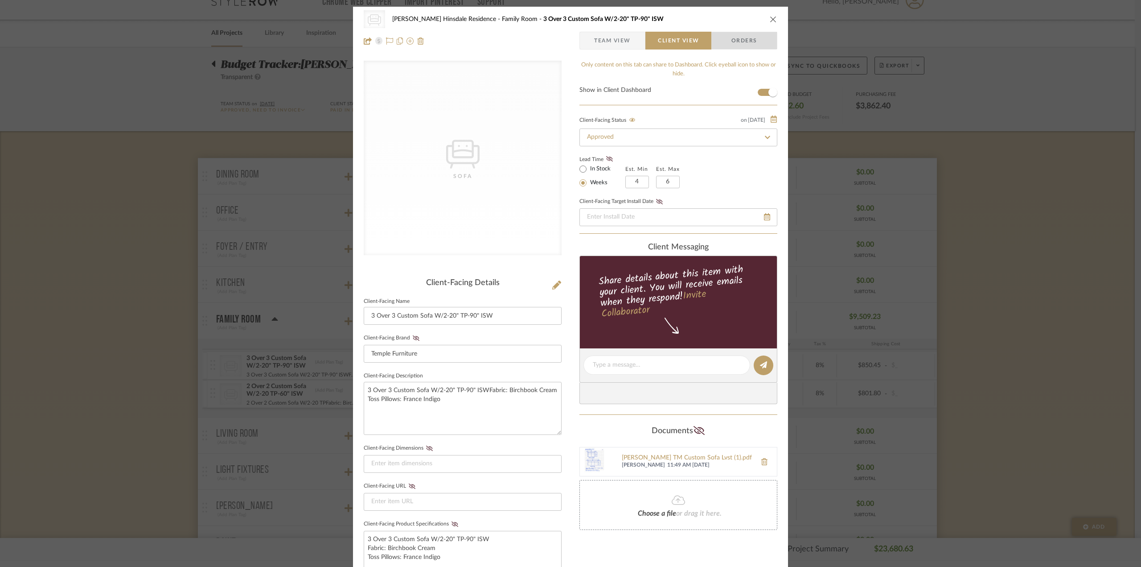
click at [729, 36] on span "Orders" at bounding box center [744, 41] width 45 height 18
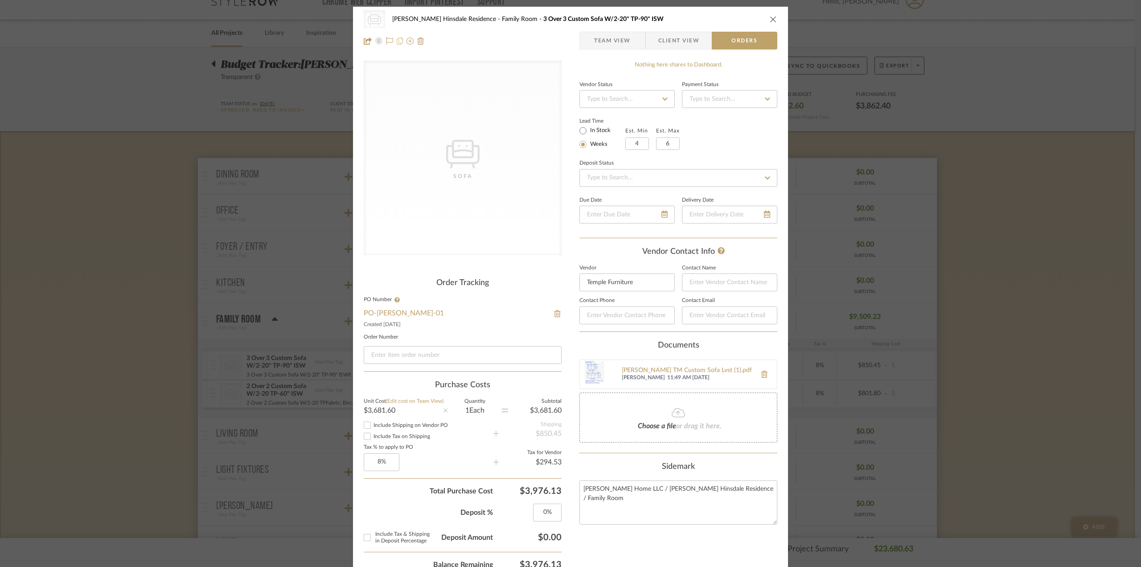
click at [399, 42] on icon at bounding box center [400, 40] width 6 height 7
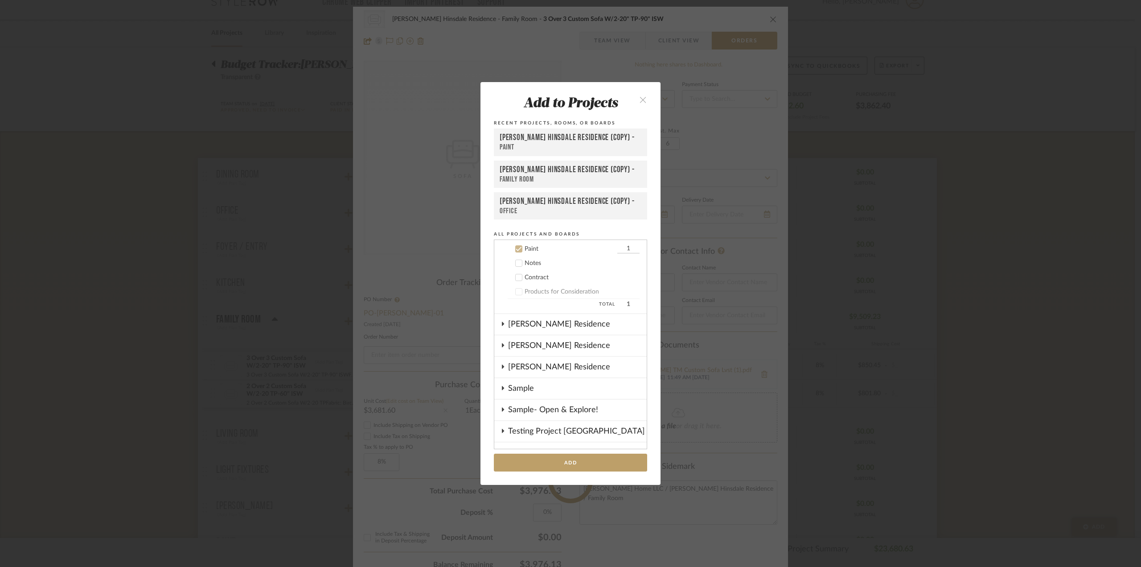
scroll to position [172, 0]
click at [639, 98] on icon "close" at bounding box center [643, 100] width 8 height 8
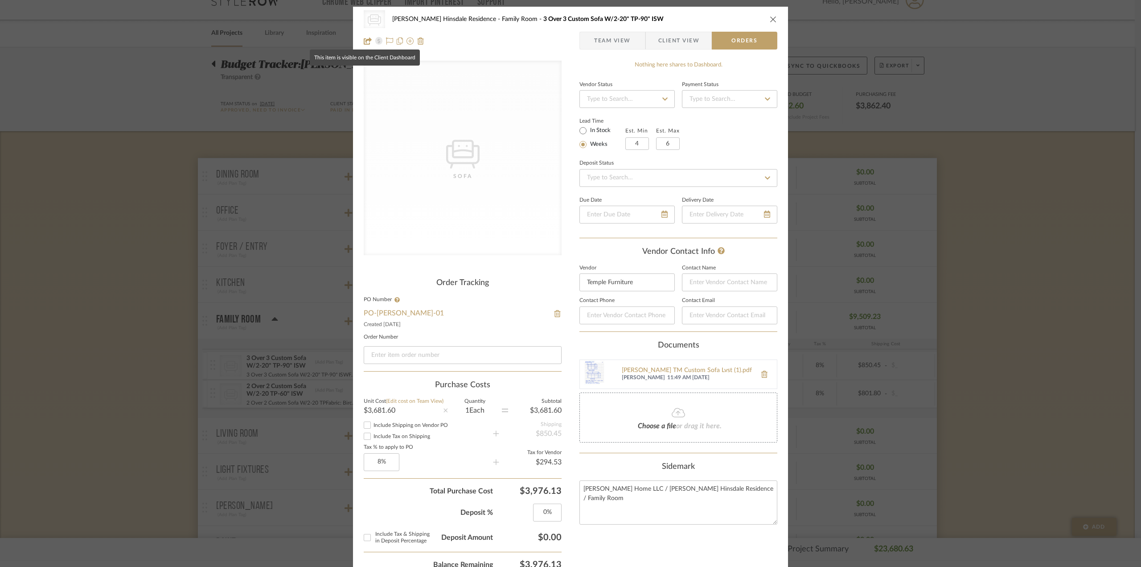
click at [366, 42] on icon at bounding box center [368, 40] width 8 height 7
click at [364, 42] on icon at bounding box center [368, 40] width 8 height 7
click at [407, 40] on icon at bounding box center [410, 40] width 7 height 7
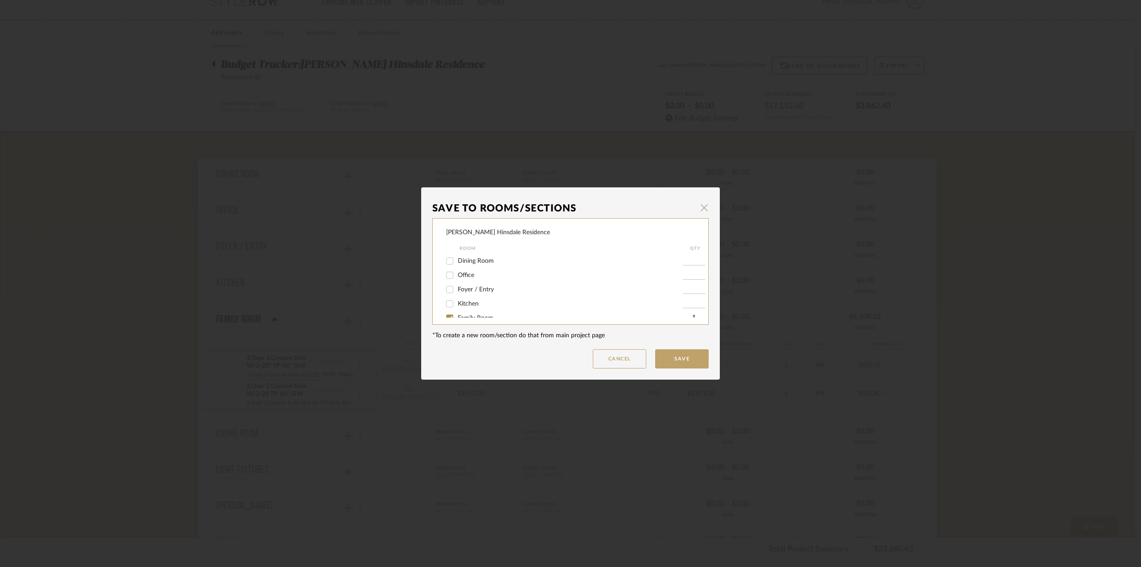
click at [700, 205] on span "button" at bounding box center [704, 207] width 18 height 18
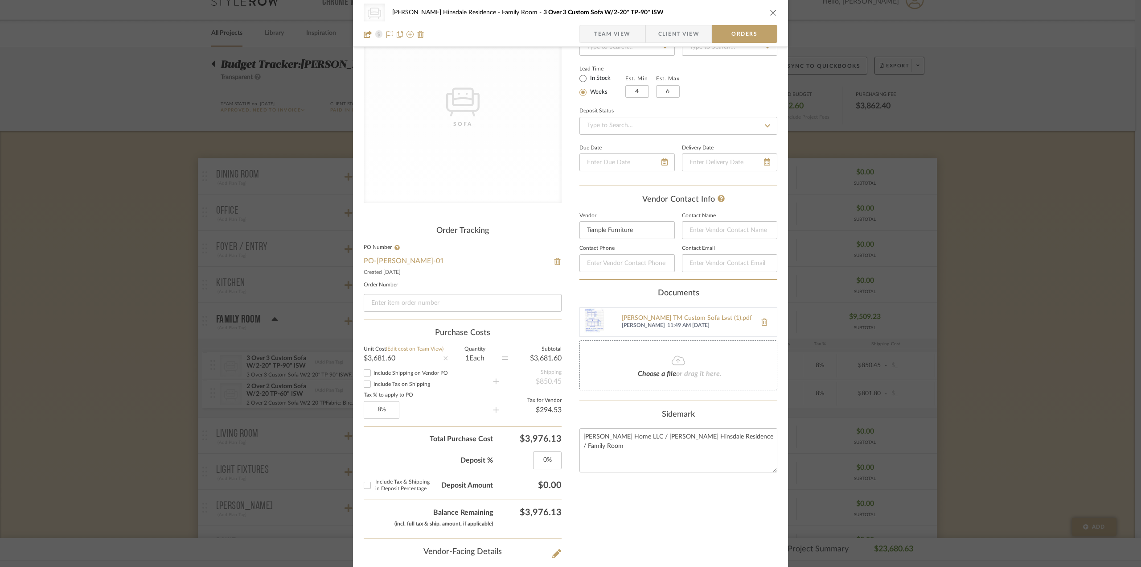
scroll to position [0, 0]
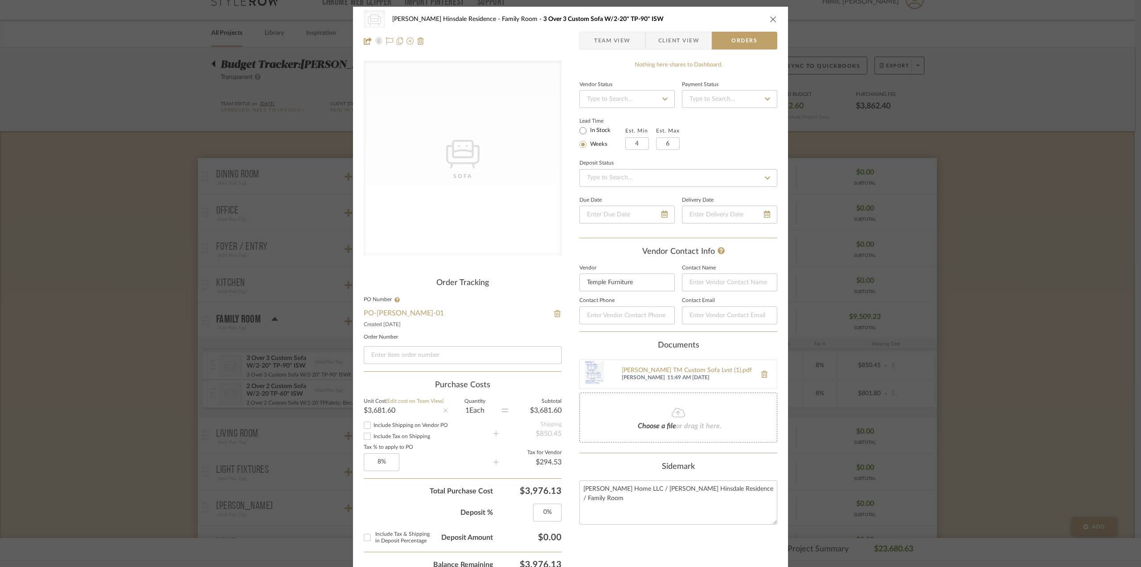
click at [1095, 318] on div "CategoryIconSeating Created with Sketch. Sofa [PERSON_NAME] Hinsdale Residence …" at bounding box center [570, 283] width 1141 height 567
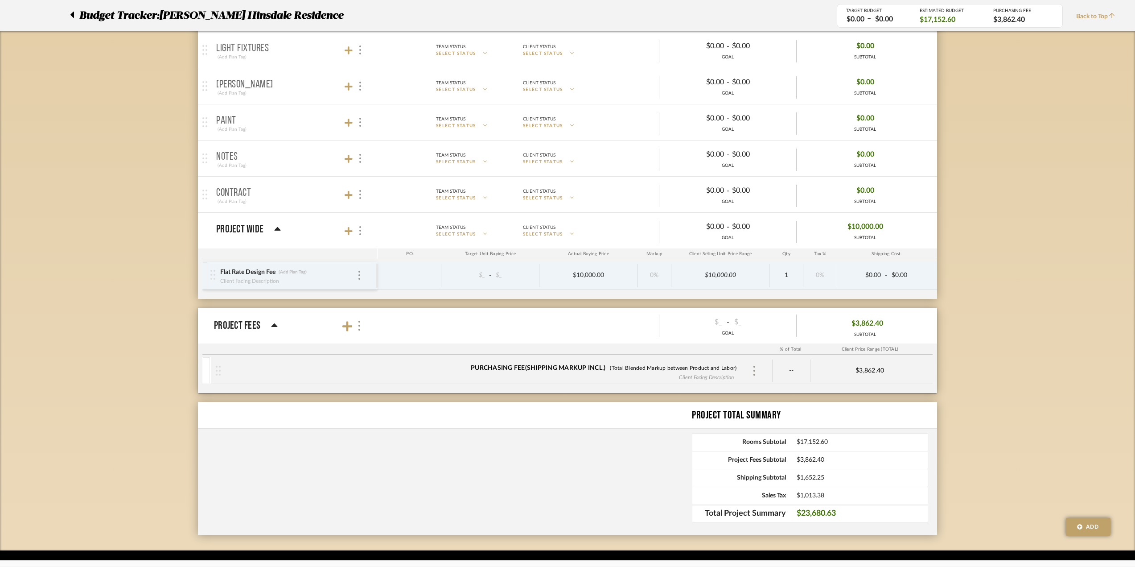
scroll to position [463, 0]
